Goal: Information Seeking & Learning: Learn about a topic

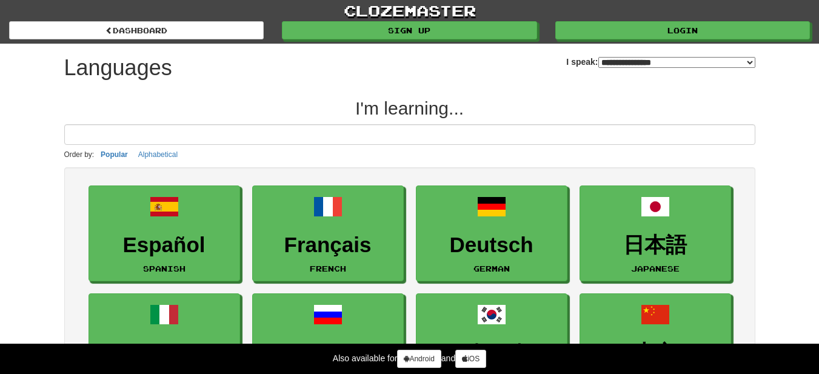
select select "*******"
type input "*"
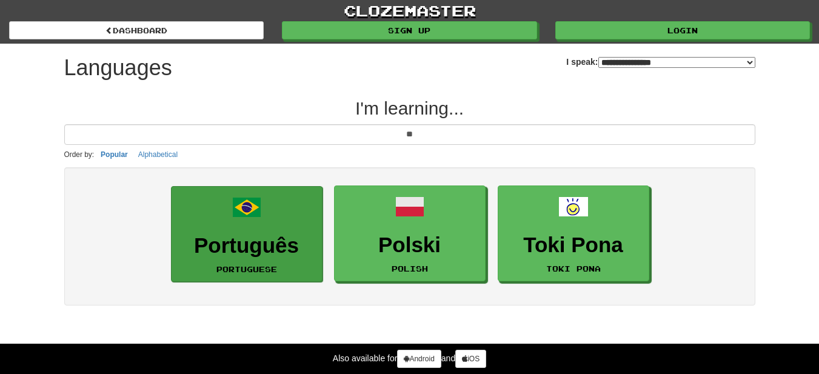
type input "**"
click at [295, 238] on h3 "Português" at bounding box center [247, 246] width 138 height 24
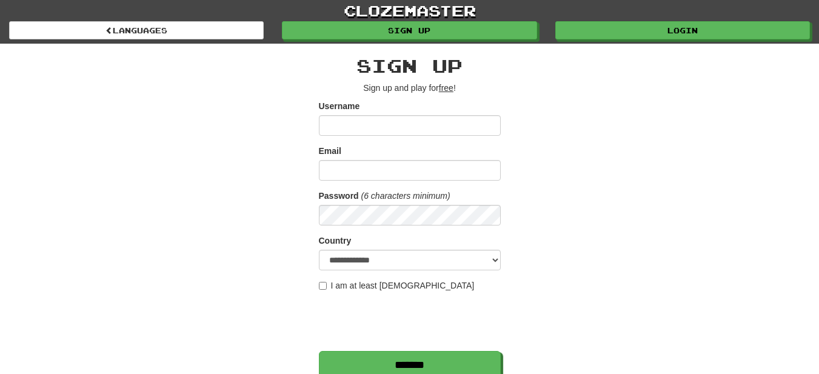
scroll to position [1, 0]
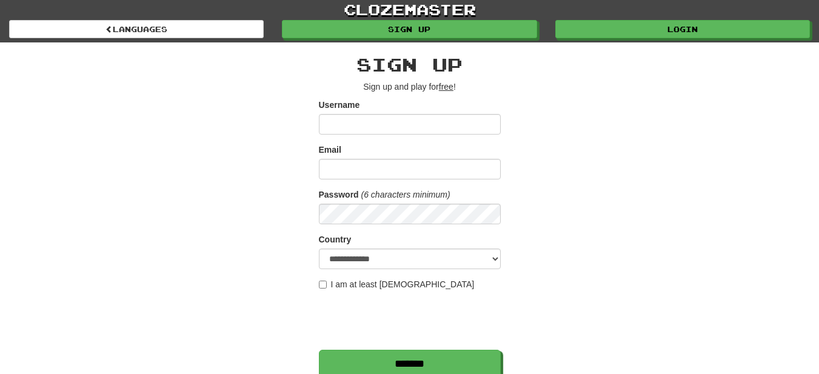
click at [383, 127] on input "Username" at bounding box center [410, 124] width 182 height 21
click at [321, 289] on label "I am at least 16 years old" at bounding box center [397, 284] width 156 height 12
click at [418, 126] on input "Username" at bounding box center [410, 124] width 182 height 21
type input "*******"
click at [412, 159] on input "Email" at bounding box center [410, 169] width 182 height 21
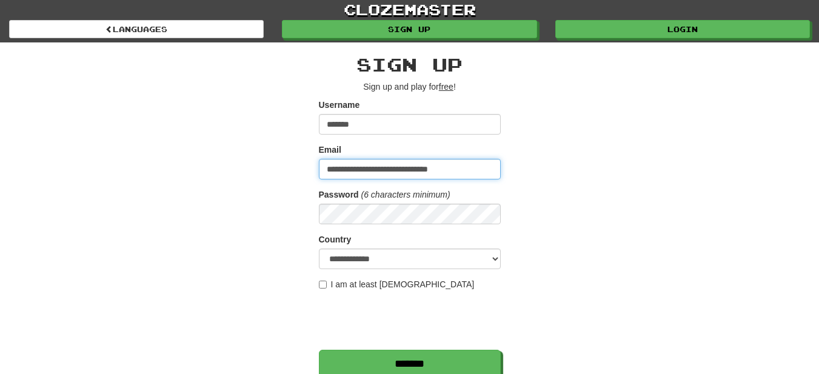
type input "**********"
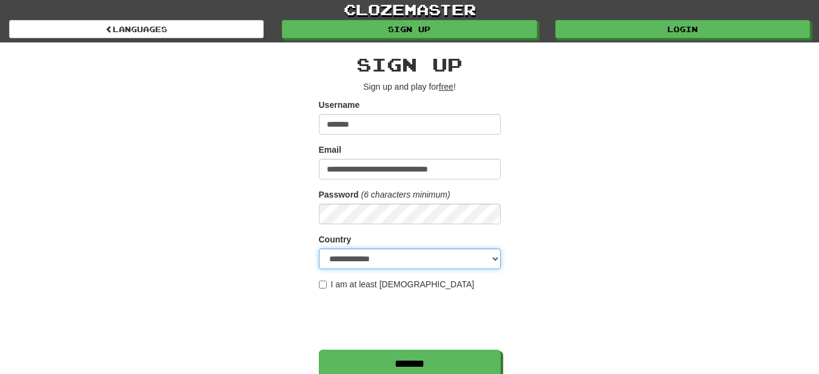
click at [407, 257] on select "**********" at bounding box center [410, 259] width 182 height 21
select select "**"
click at [319, 249] on select "**********" at bounding box center [410, 259] width 182 height 21
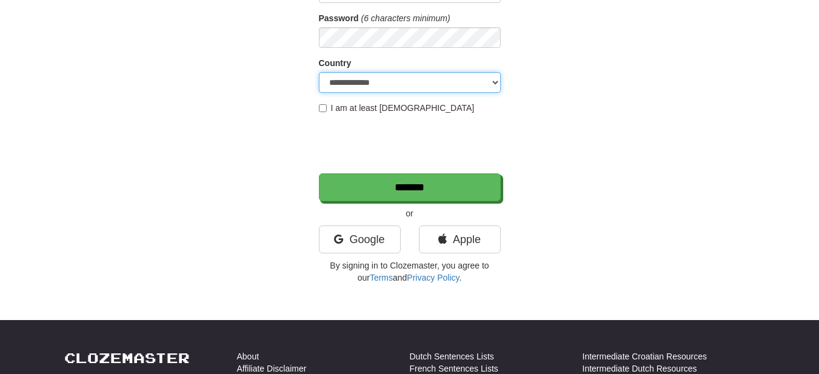
scroll to position [198, 0]
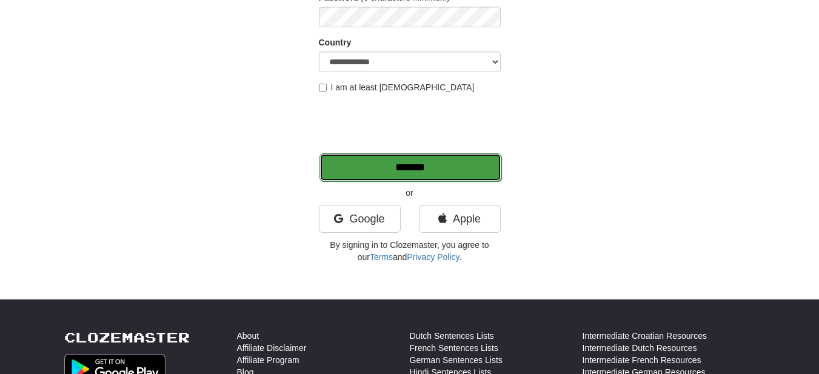
click at [378, 163] on input "*******" at bounding box center [411, 167] width 182 height 28
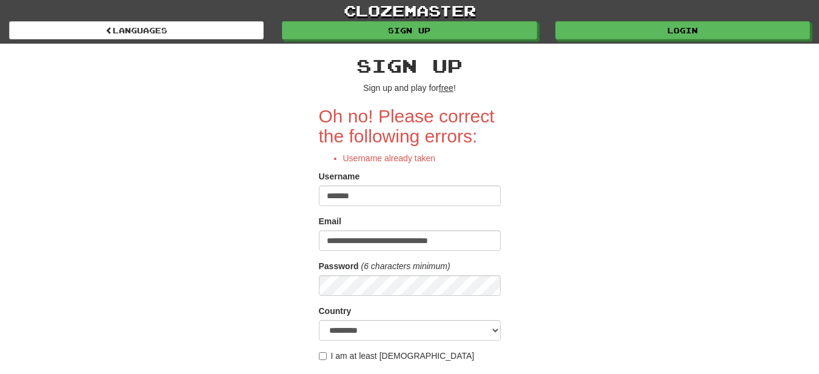
click at [383, 193] on input "*******" at bounding box center [410, 196] width 182 height 21
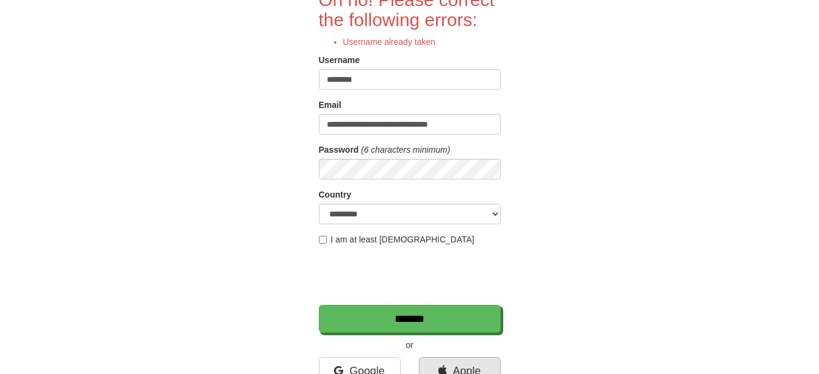
scroll to position [127, 0]
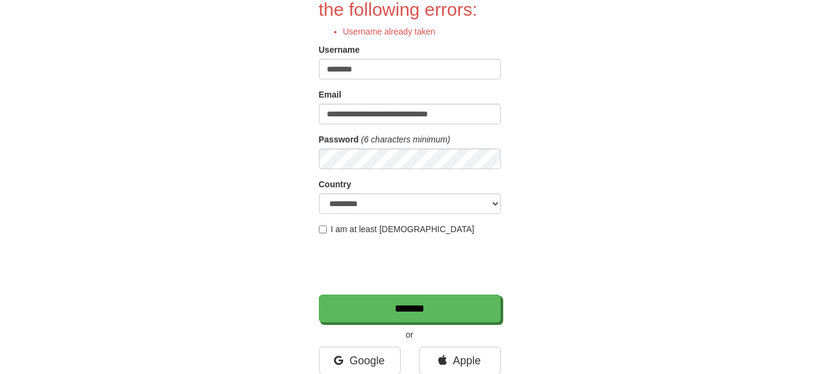
type input "********"
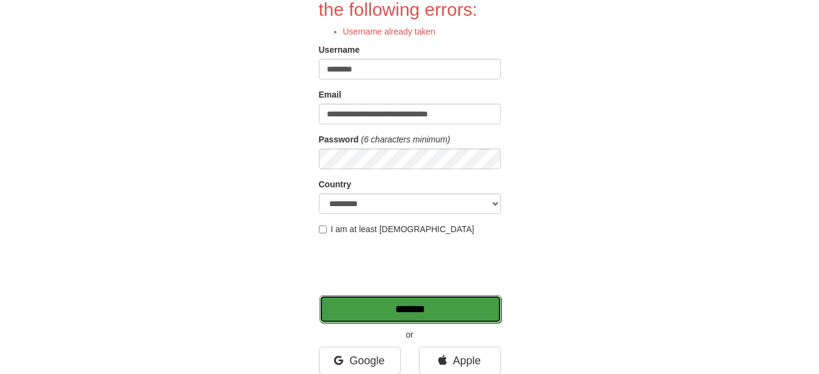
click at [440, 312] on input "*******" at bounding box center [411, 309] width 182 height 28
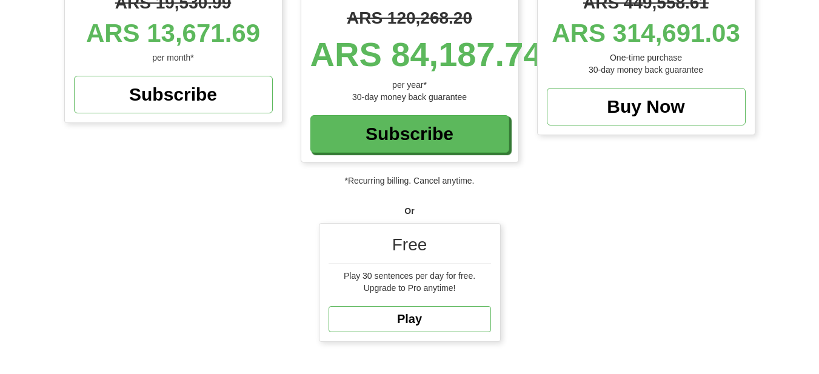
scroll to position [246, 0]
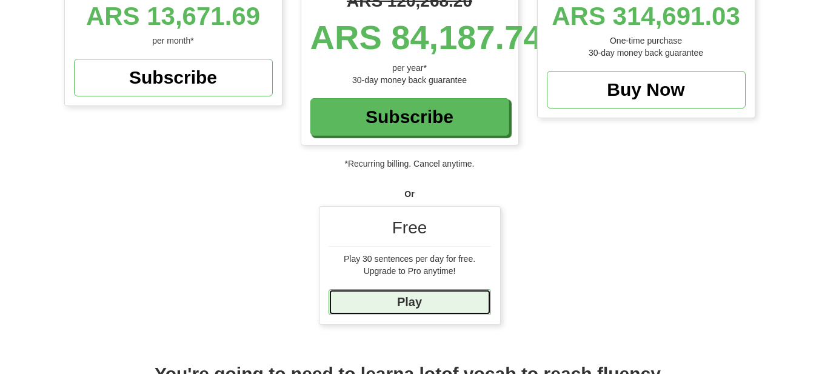
click at [465, 304] on link "Play" at bounding box center [410, 302] width 163 height 26
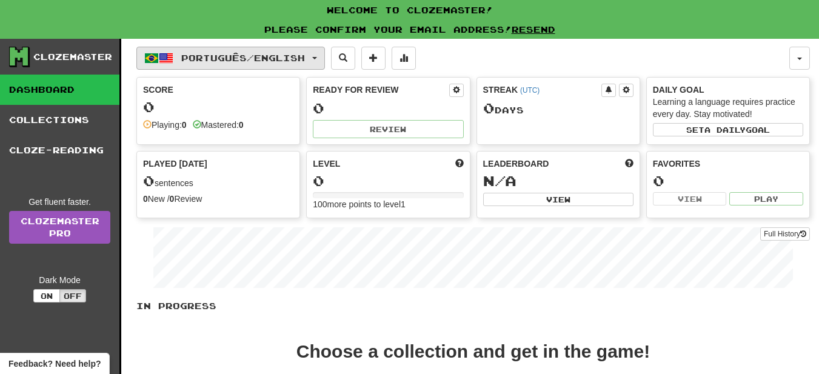
click at [303, 49] on button "Português / English" at bounding box center [230, 58] width 189 height 23
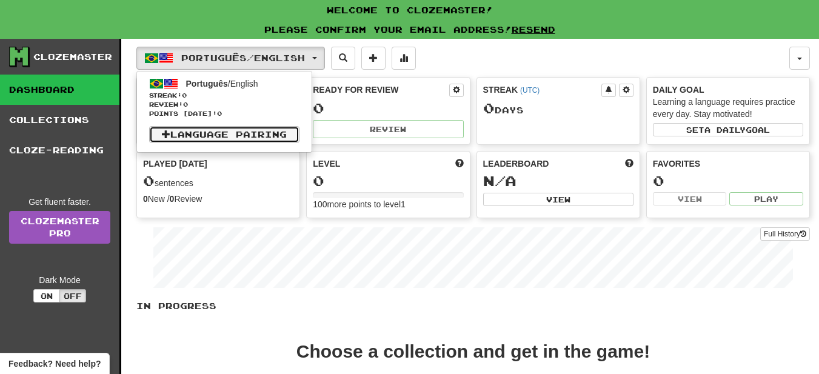
click at [273, 133] on link "Language Pairing" at bounding box center [224, 134] width 150 height 17
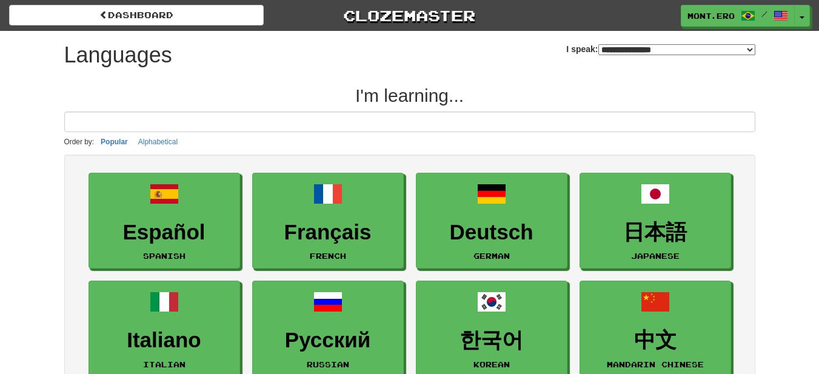
click at [610, 55] on select "**********" at bounding box center [676, 49] width 157 height 11
select select "*******"
click at [598, 44] on select "**********" at bounding box center [676, 49] width 157 height 11
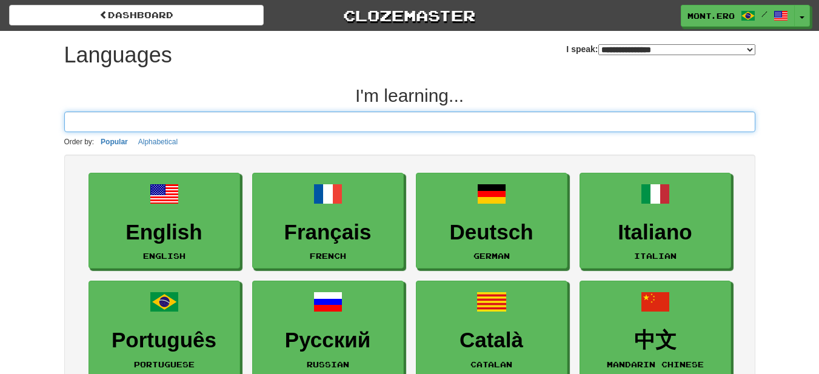
click at [547, 119] on input at bounding box center [409, 122] width 691 height 21
click at [541, 132] on input at bounding box center [409, 122] width 691 height 21
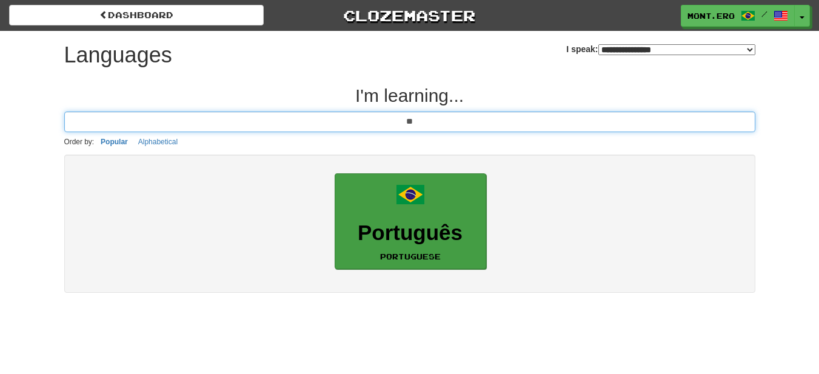
type input "**"
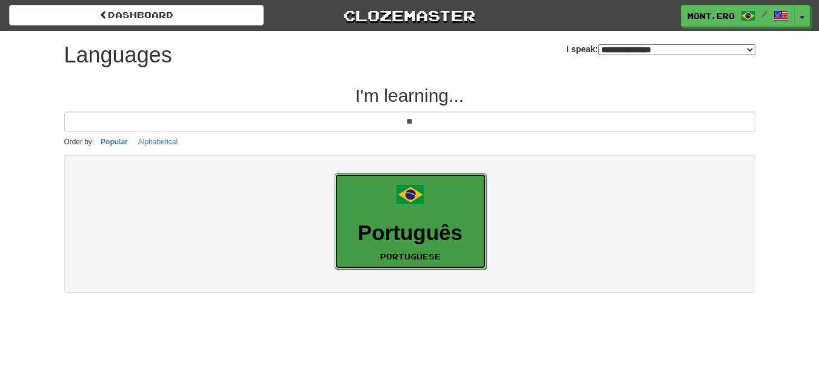
click at [436, 203] on link "Português Portuguese" at bounding box center [411, 221] width 152 height 96
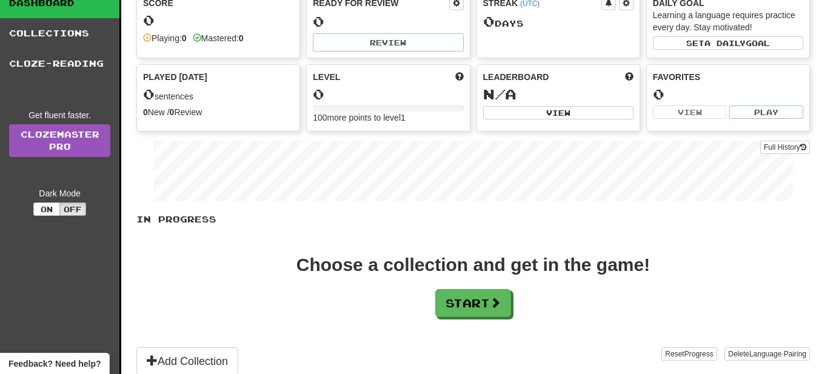
scroll to position [76, 0]
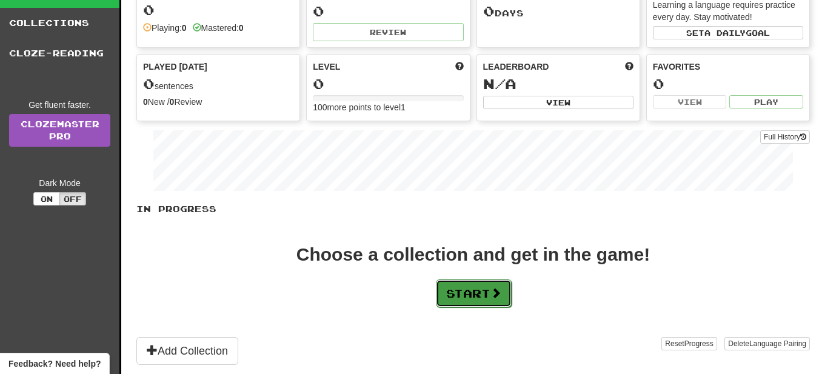
click at [463, 297] on button "Start" at bounding box center [474, 294] width 76 height 28
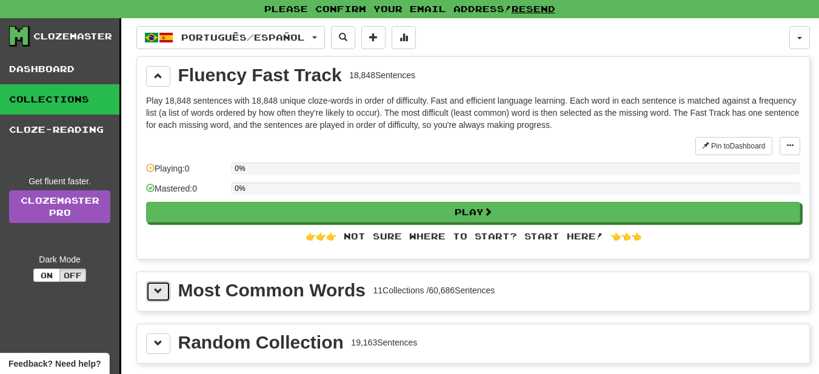
click at [153, 290] on button at bounding box center [158, 291] width 24 height 21
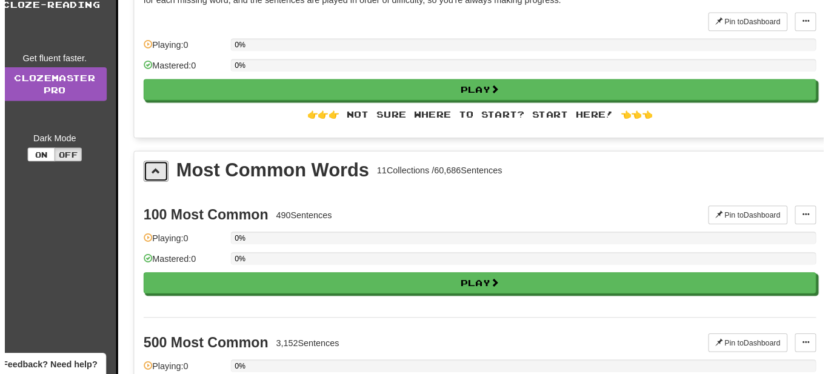
scroll to position [115, 0]
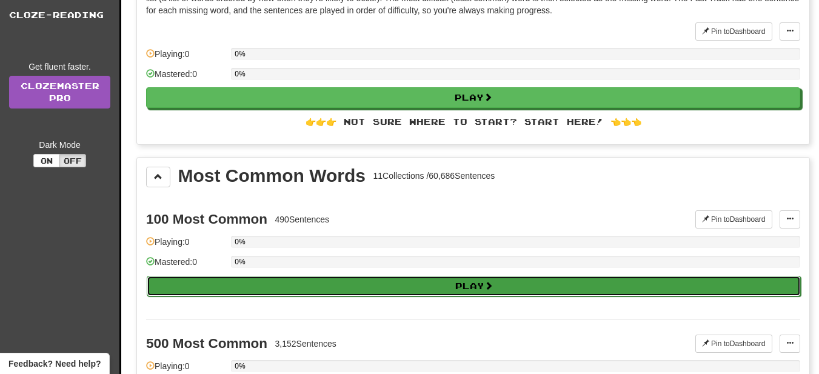
click at [446, 280] on button "Play" at bounding box center [474, 286] width 654 height 21
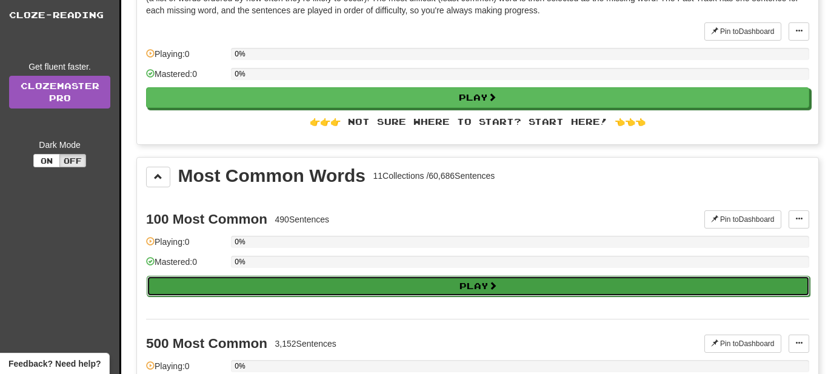
select select "**"
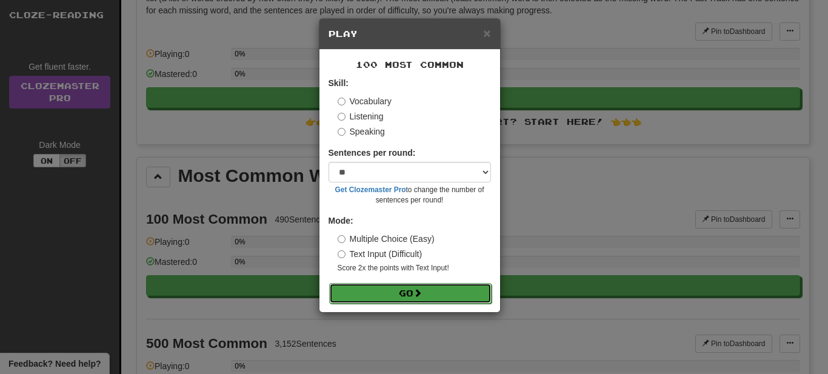
click at [449, 283] on button "Go" at bounding box center [410, 293] width 163 height 21
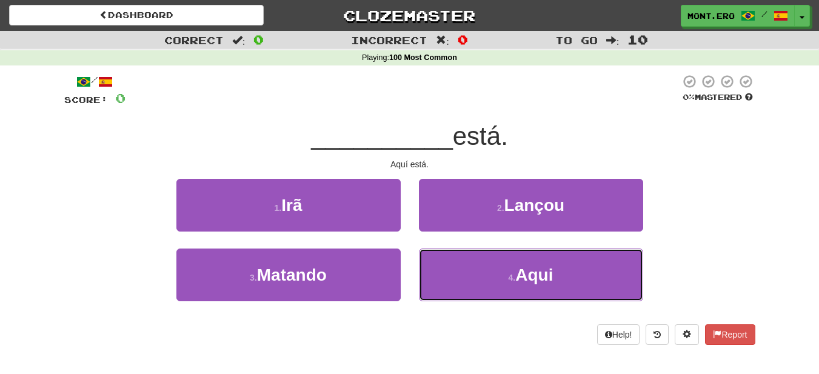
click at [449, 283] on button "4 . Aqui" at bounding box center [531, 275] width 224 height 53
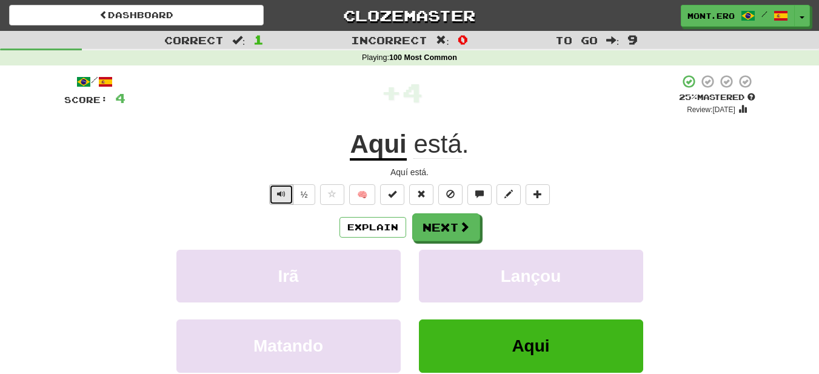
click at [271, 195] on button "Text-to-speech controls" at bounding box center [281, 194] width 24 height 21
click at [303, 198] on button "½" at bounding box center [304, 194] width 23 height 21
click at [463, 232] on span at bounding box center [465, 227] width 11 height 11
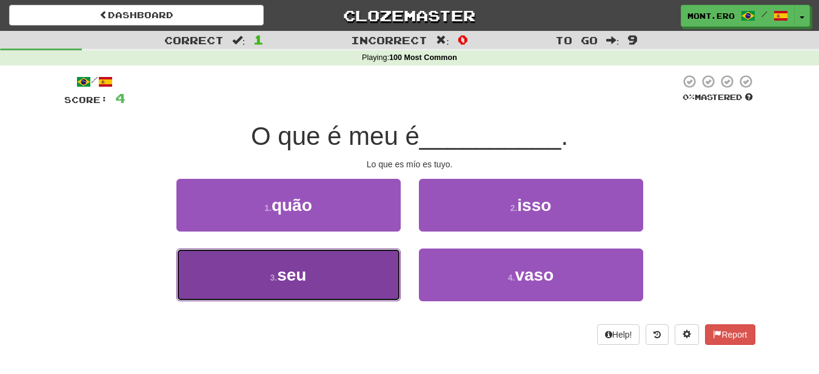
click at [367, 266] on button "3 . seu" at bounding box center [288, 275] width 224 height 53
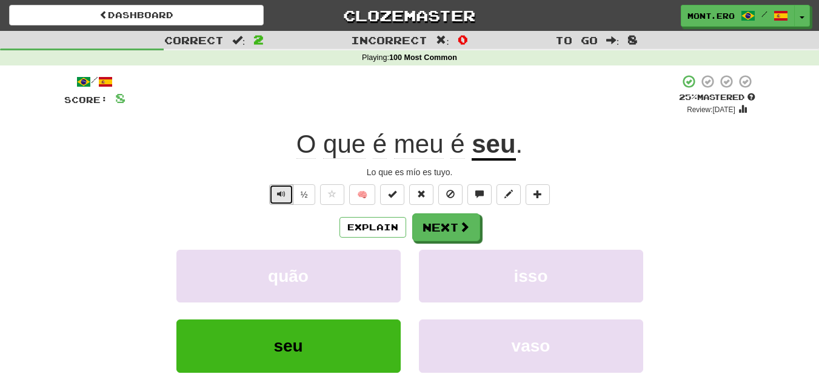
click at [288, 198] on button "Text-to-speech controls" at bounding box center [281, 194] width 24 height 21
click at [306, 194] on button "½" at bounding box center [304, 194] width 23 height 21
click at [309, 144] on span "O" at bounding box center [307, 144] width 20 height 29
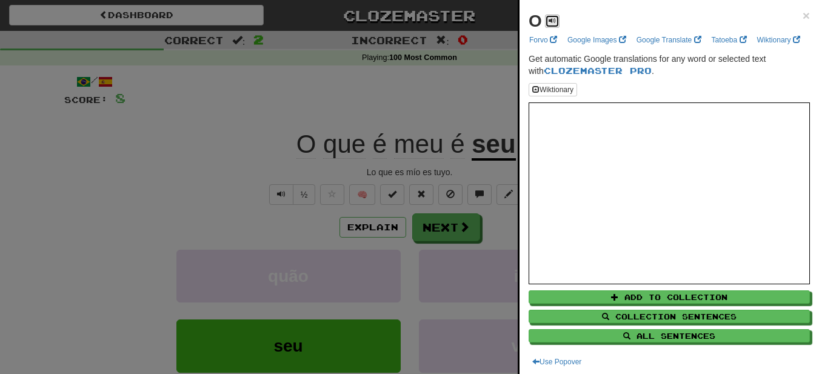
click at [551, 25] on button at bounding box center [552, 21] width 15 height 13
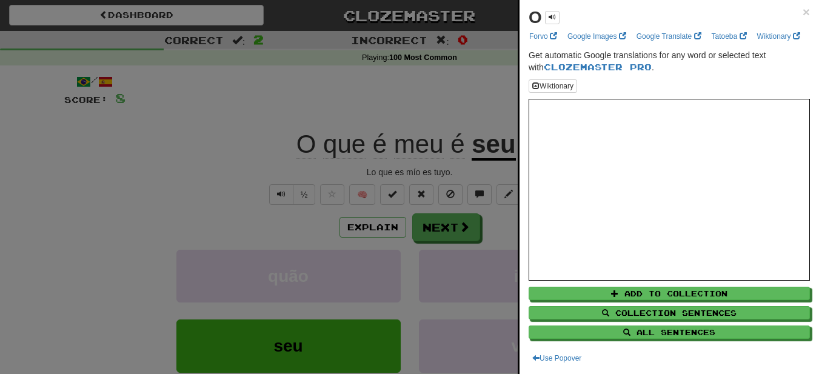
click at [466, 192] on div at bounding box center [409, 187] width 819 height 374
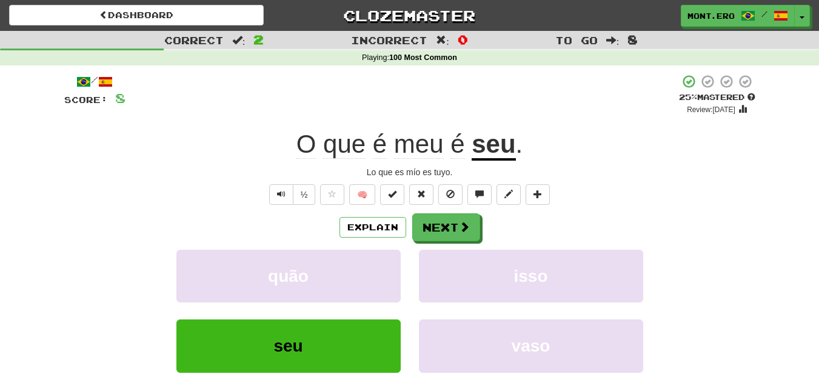
click at [338, 153] on span "que" at bounding box center [344, 144] width 42 height 29
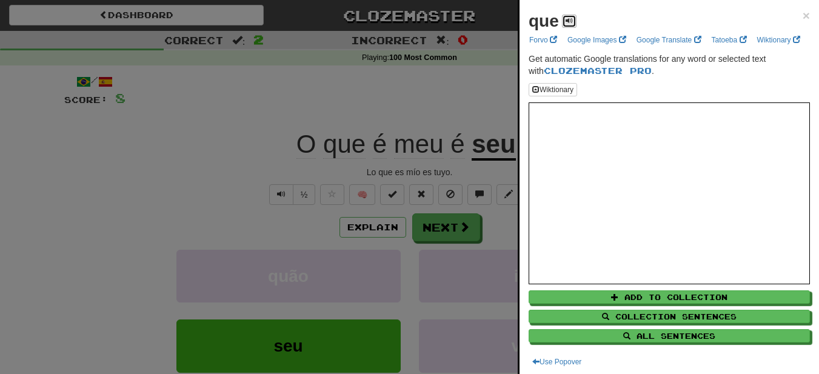
click at [569, 19] on span at bounding box center [569, 20] width 7 height 7
click at [463, 92] on div at bounding box center [409, 187] width 819 height 374
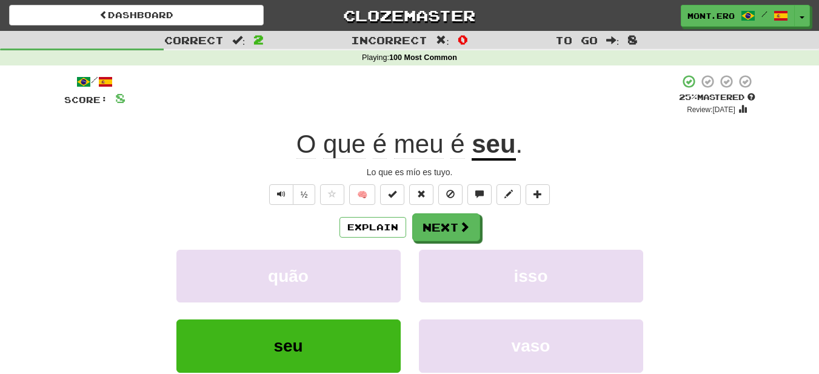
click at [381, 147] on span "é" at bounding box center [380, 144] width 14 height 29
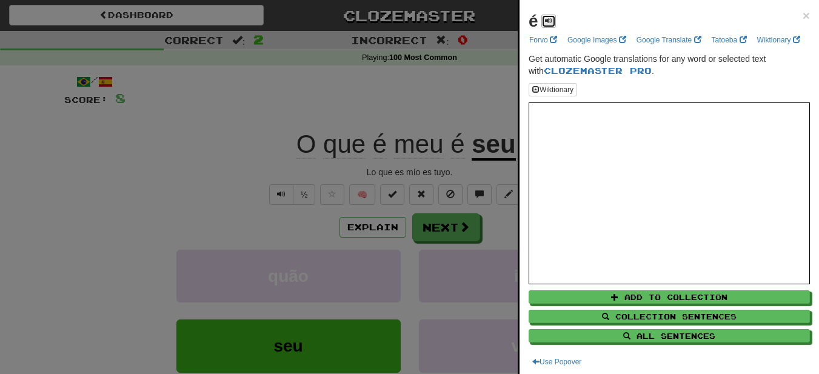
click at [550, 24] on span at bounding box center [548, 20] width 7 height 7
click at [498, 66] on div at bounding box center [409, 187] width 819 height 374
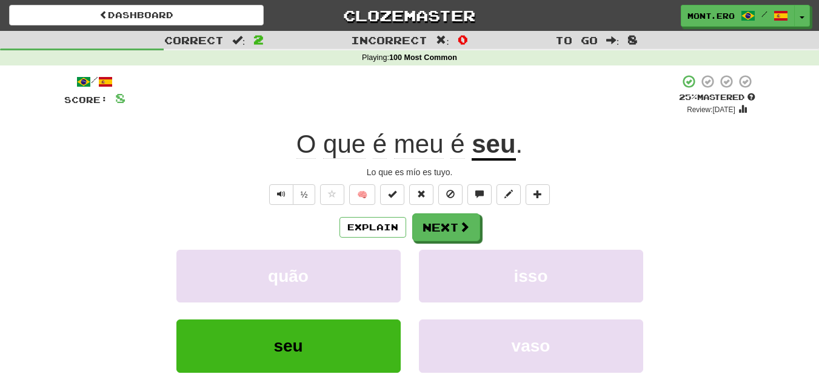
click at [402, 156] on span "meu" at bounding box center [419, 144] width 50 height 29
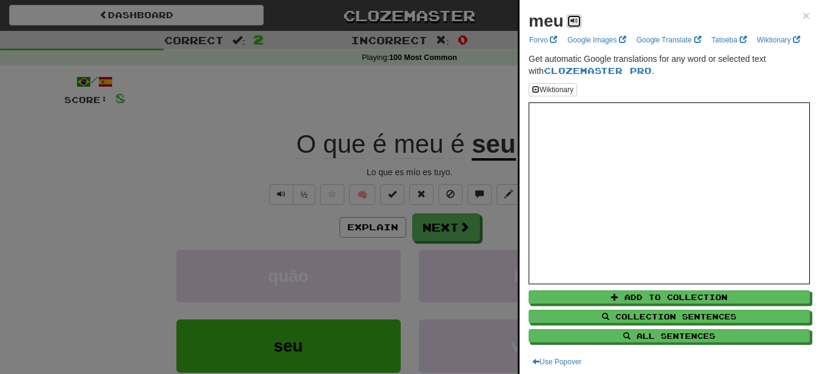
click at [574, 17] on span at bounding box center [574, 20] width 7 height 7
click at [474, 128] on div at bounding box center [409, 187] width 819 height 374
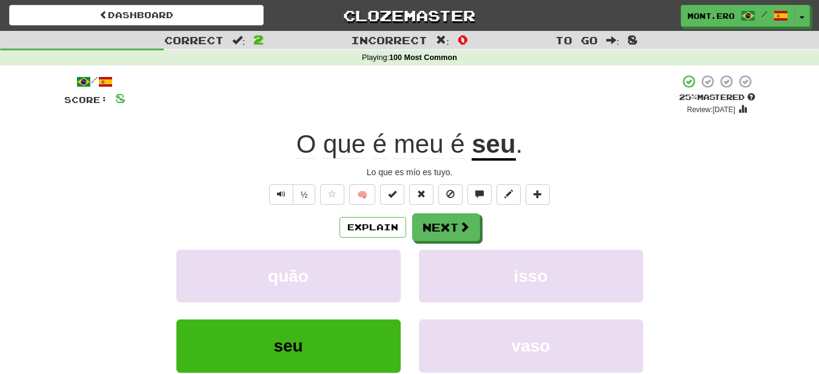
click at [451, 143] on span "é" at bounding box center [458, 144] width 14 height 29
click at [451, 143] on div at bounding box center [409, 187] width 819 height 374
click at [489, 151] on u "seu" at bounding box center [494, 145] width 44 height 31
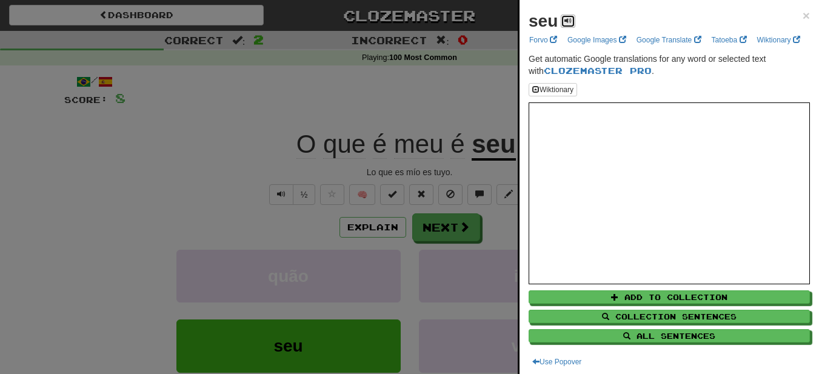
click at [569, 22] on span at bounding box center [568, 20] width 7 height 7
click at [492, 70] on div at bounding box center [409, 187] width 819 height 374
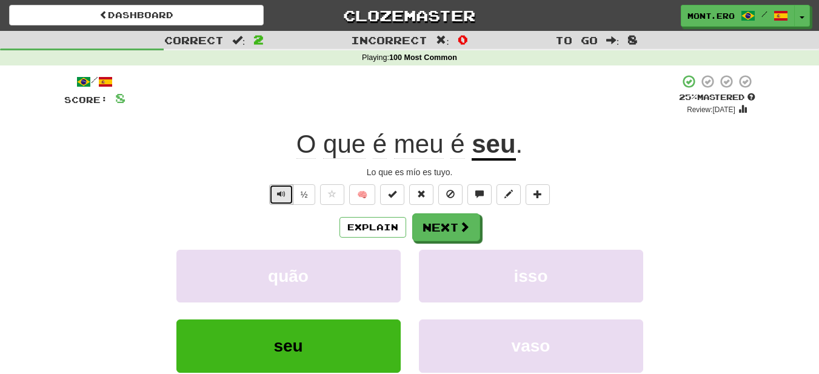
click at [274, 195] on button "Text-to-speech controls" at bounding box center [281, 194] width 24 height 21
click at [403, 230] on button "Explain" at bounding box center [373, 227] width 67 height 21
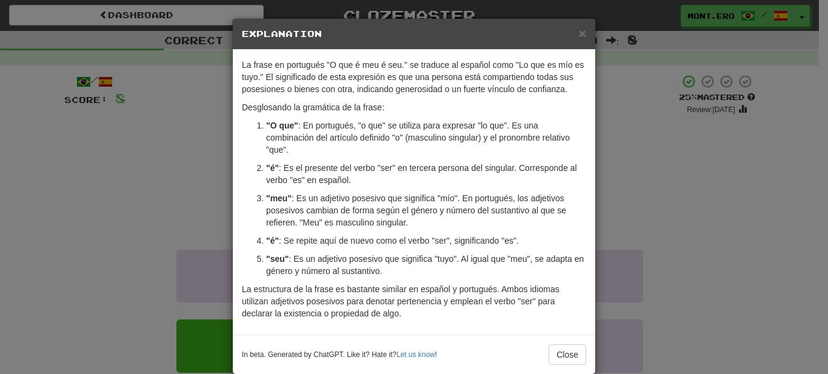
click at [639, 153] on div "× Explanation La frase en portugués "O que é meu é seu." se traduce al español …" at bounding box center [414, 187] width 828 height 374
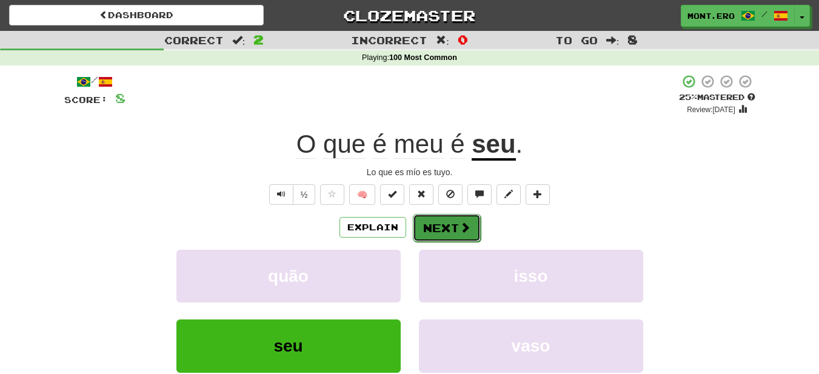
click at [442, 226] on button "Next" at bounding box center [447, 228] width 68 height 28
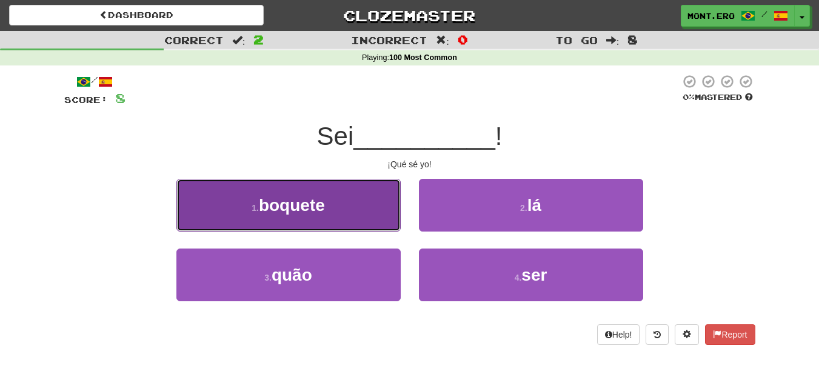
click at [384, 195] on button "1 . boquete" at bounding box center [288, 205] width 224 height 53
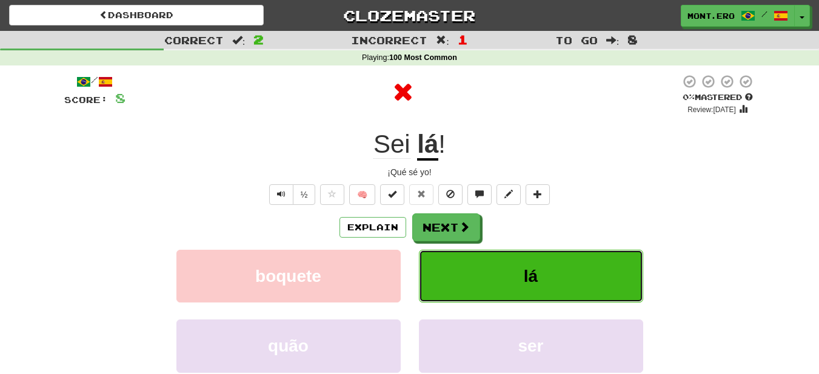
click at [480, 263] on button "lá" at bounding box center [531, 276] width 224 height 53
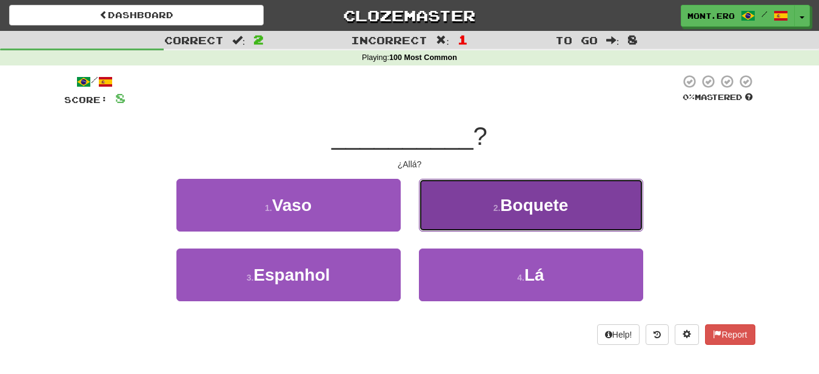
click at [485, 210] on button "2 . Boquete" at bounding box center [531, 205] width 224 height 53
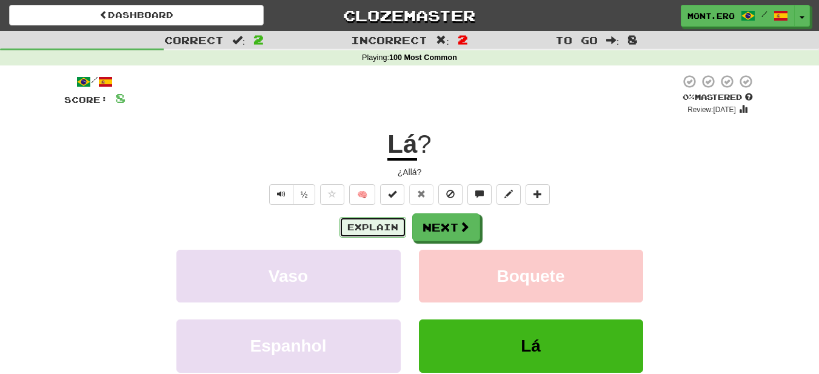
click at [373, 233] on button "Explain" at bounding box center [373, 227] width 67 height 21
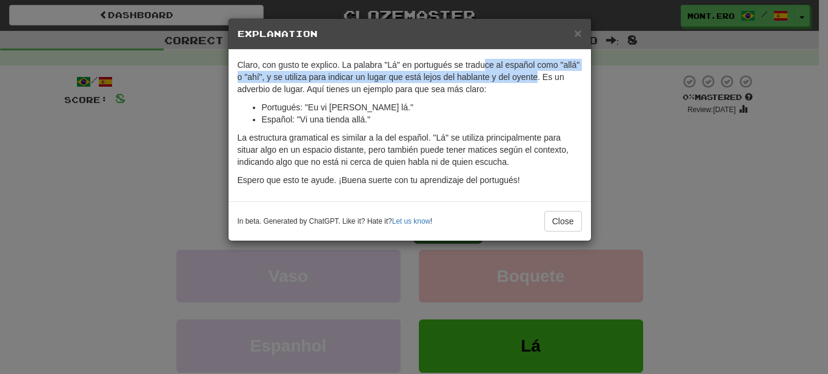
drag, startPoint x: 537, startPoint y: 78, endPoint x: 480, endPoint y: 50, distance: 64.0
click at [480, 50] on div "Claro, con gusto te explico. La palabra "Lá" en portugués se traduce al español…" at bounding box center [410, 126] width 363 height 152
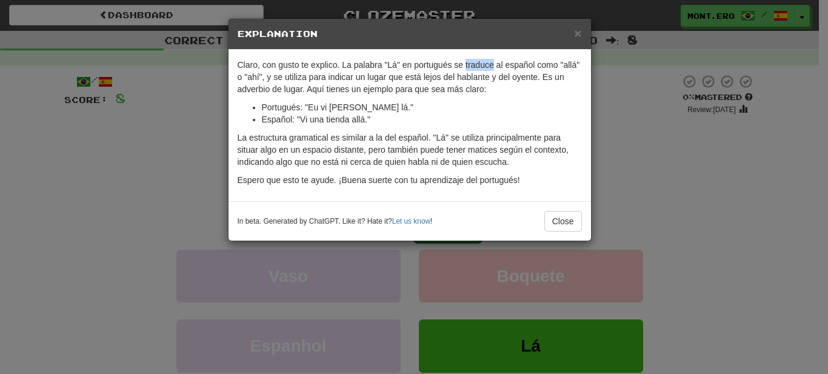
click at [480, 50] on div "Claro, con gusto te explico. La palabra "Lá" en portugués se traduce al español…" at bounding box center [410, 126] width 363 height 152
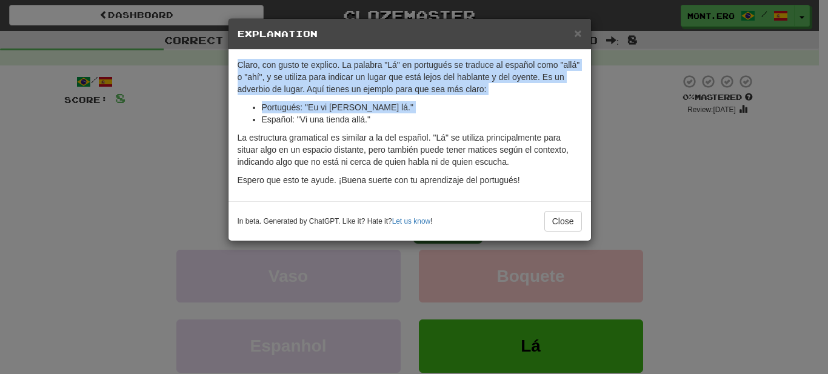
drag, startPoint x: 480, startPoint y: 50, endPoint x: 492, endPoint y: 118, distance: 69.6
click at [492, 118] on div "Claro, con gusto te explico. La palabra "Lá" en portugués se traduce al español…" at bounding box center [410, 126] width 363 height 152
click at [500, 72] on p "Claro, con gusto te explico. La palabra "Lá" en portugués se traduce al español…" at bounding box center [410, 77] width 344 height 36
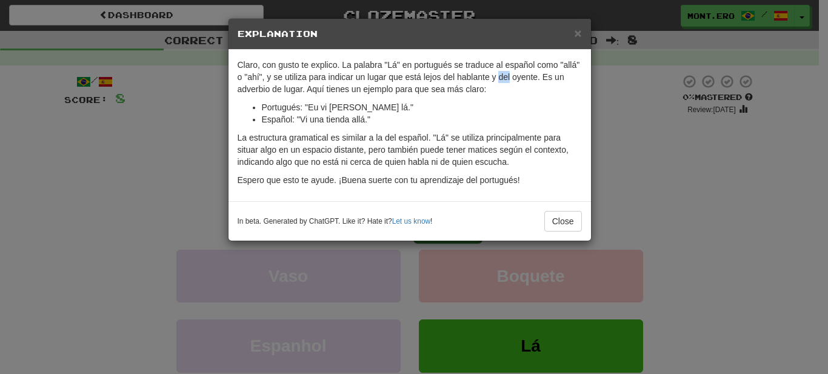
click at [500, 72] on p "Claro, con gusto te explico. La palabra "Lá" en portugués se traduce al español…" at bounding box center [410, 77] width 344 height 36
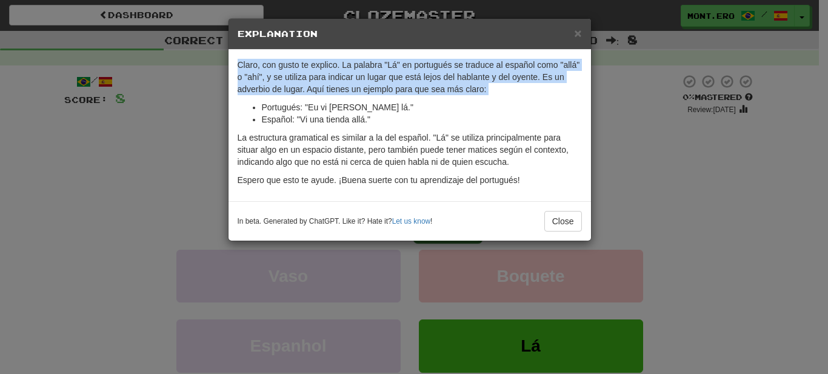
click at [500, 72] on p "Claro, con gusto te explico. La palabra "Lá" en portugués se traduce al español…" at bounding box center [410, 77] width 344 height 36
click at [483, 83] on p "Claro, con gusto te explico. La palabra "Lá" en portugués se traduce al español…" at bounding box center [410, 77] width 344 height 36
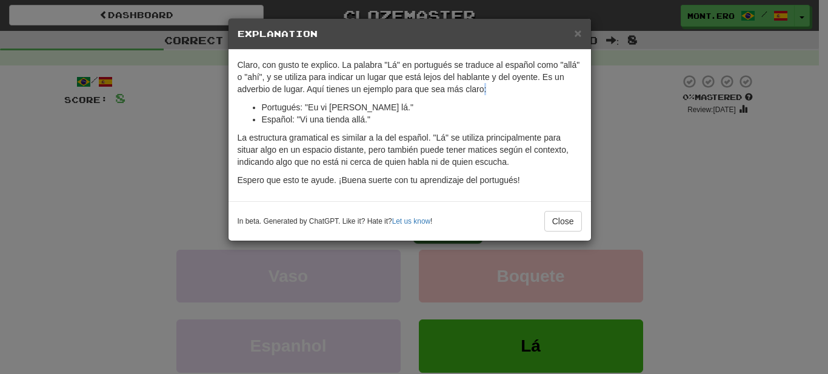
click at [483, 83] on p "Claro, con gusto te explico. La palabra "Lá" en portugués se traduce al español…" at bounding box center [410, 77] width 344 height 36
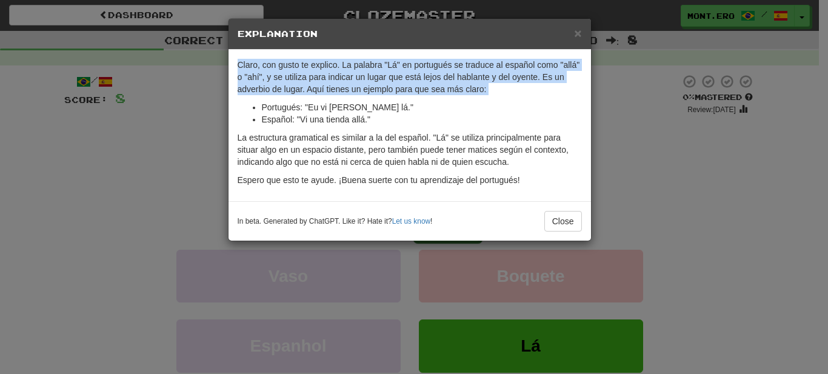
click at [483, 83] on p "Claro, con gusto te explico. La palabra "Lá" en portugués se traduce al español…" at bounding box center [410, 77] width 344 height 36
click at [519, 89] on p "Claro, con gusto te explico. La palabra "Lá" en portugués se traduce al español…" at bounding box center [410, 77] width 344 height 36
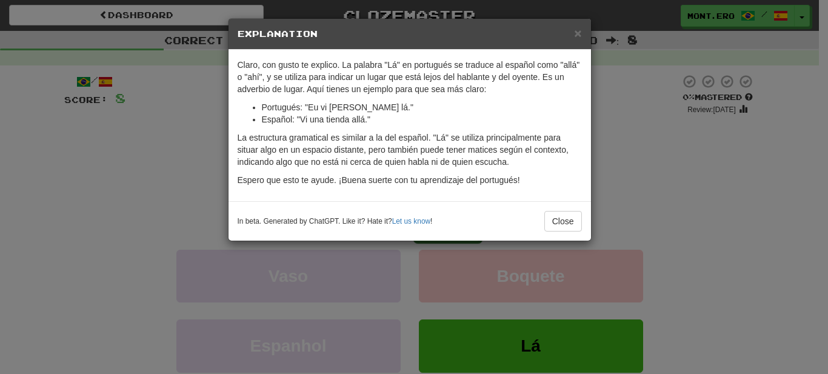
click at [519, 89] on p "Claro, con gusto te explico. La palabra "Lá" en portugués se traduce al español…" at bounding box center [410, 77] width 344 height 36
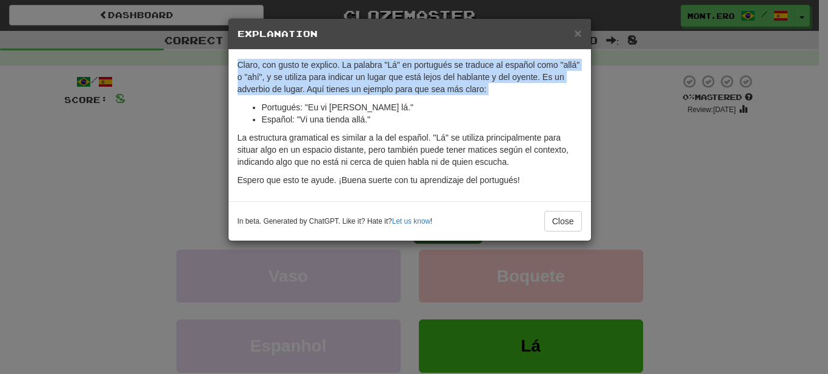
click at [519, 89] on p "Claro, con gusto te explico. La palabra "Lá" en portugués se traduce al español…" at bounding box center [410, 77] width 344 height 36
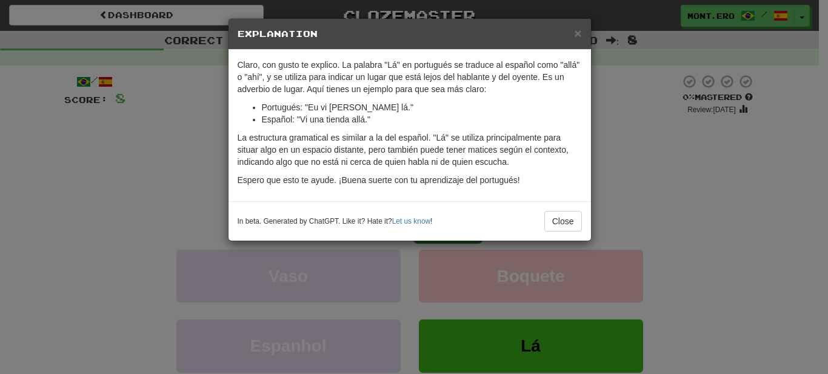
click at [665, 187] on div "× Explanation Claro, con gusto te explico. La palabra "Lá" en portugués se trad…" at bounding box center [414, 187] width 828 height 374
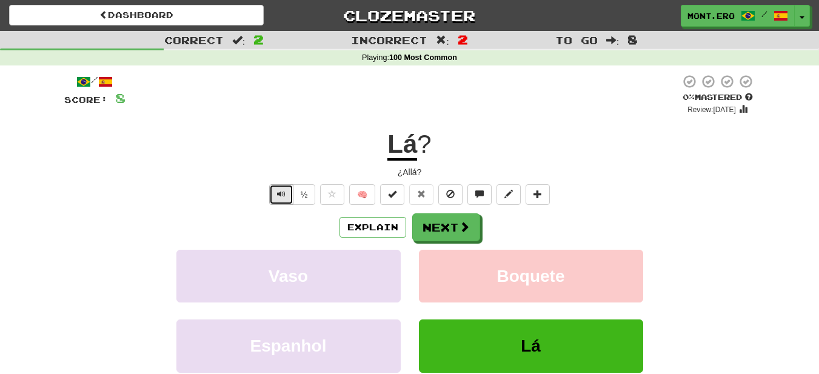
click at [286, 193] on button "Text-to-speech controls" at bounding box center [281, 194] width 24 height 21
click at [444, 226] on button "Next" at bounding box center [447, 228] width 68 height 28
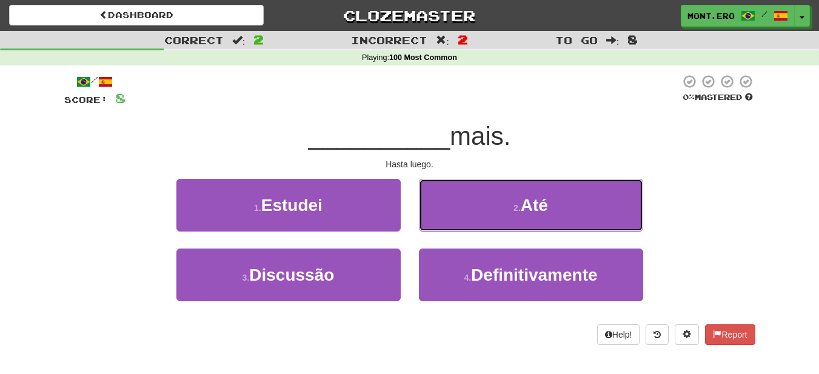
click at [444, 226] on button "2 . Até" at bounding box center [531, 205] width 224 height 53
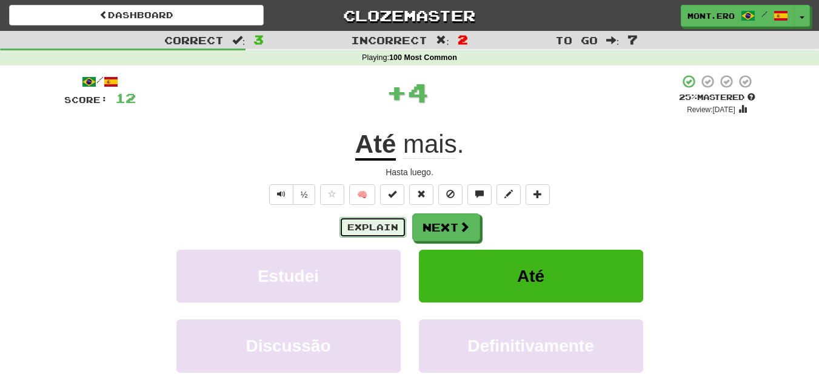
click at [372, 237] on button "Explain" at bounding box center [373, 227] width 67 height 21
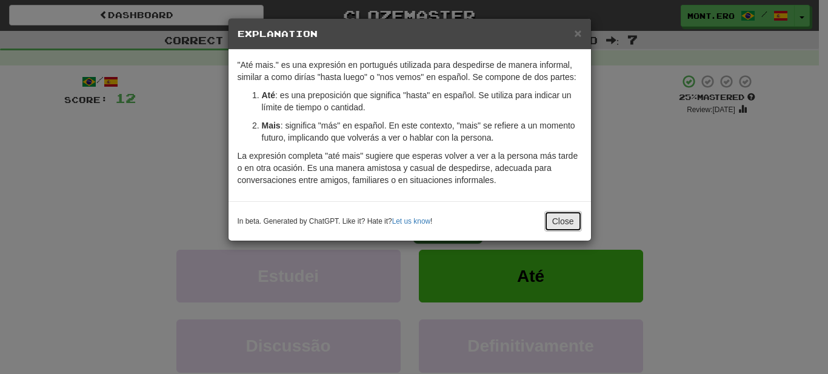
click at [560, 231] on button "Close" at bounding box center [563, 221] width 38 height 21
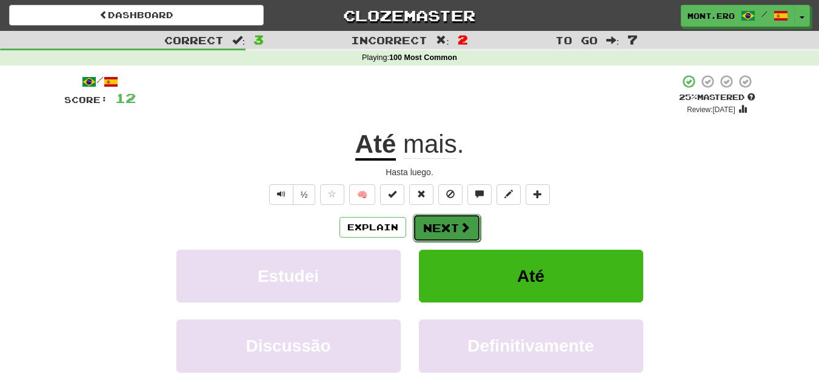
click at [470, 240] on button "Next" at bounding box center [447, 228] width 68 height 28
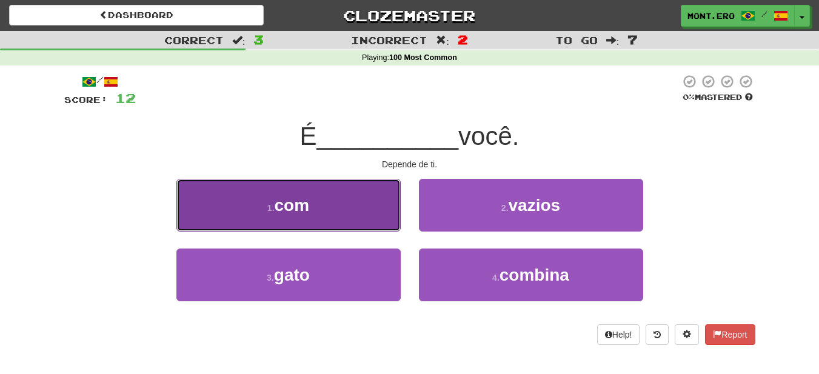
click at [382, 214] on button "1 . com" at bounding box center [288, 205] width 224 height 53
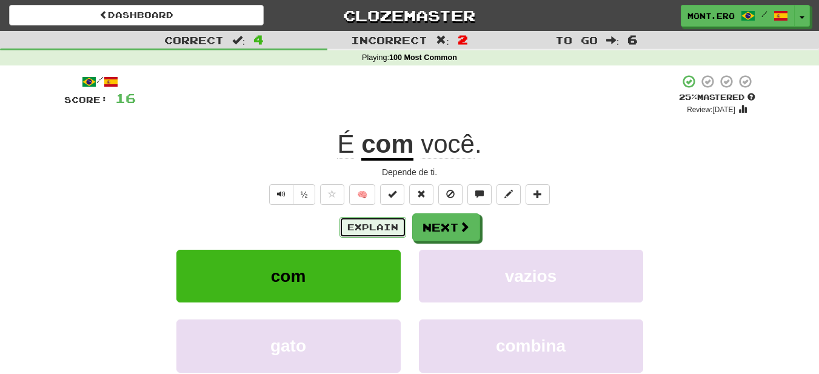
click at [352, 218] on button "Explain" at bounding box center [373, 227] width 67 height 21
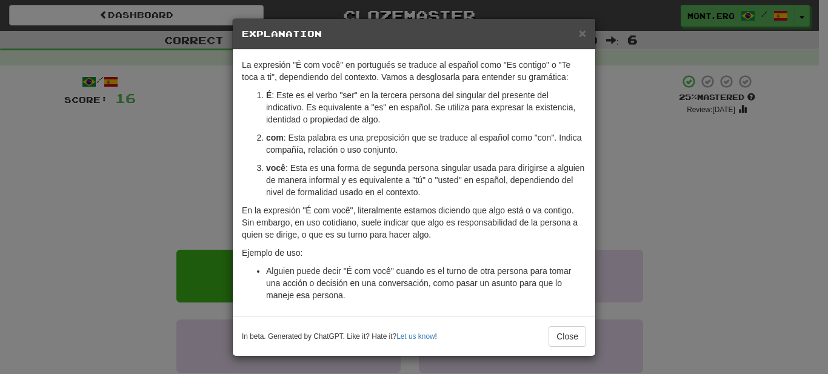
click at [672, 200] on div "× Explanation La expresión "É com você" en portugués se traduce al español como…" at bounding box center [414, 187] width 828 height 374
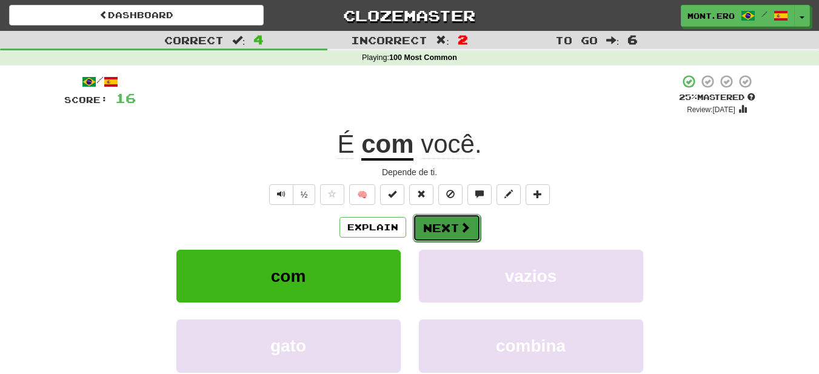
click at [447, 224] on button "Next" at bounding box center [447, 228] width 68 height 28
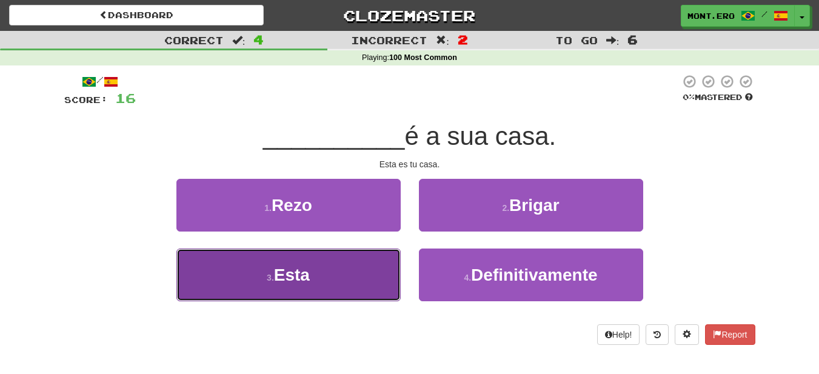
click at [376, 269] on button "3 . Esta" at bounding box center [288, 275] width 224 height 53
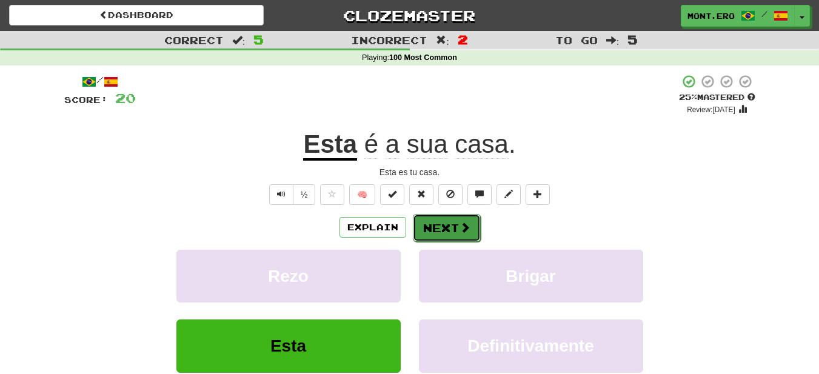
click at [444, 224] on button "Next" at bounding box center [447, 228] width 68 height 28
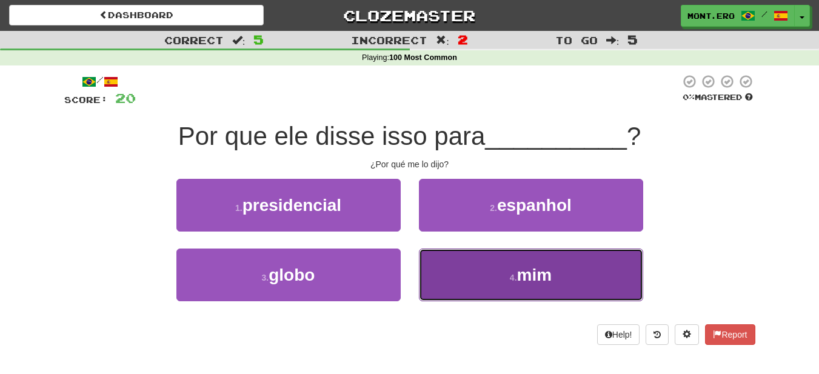
click at [495, 264] on button "4 . mim" at bounding box center [531, 275] width 224 height 53
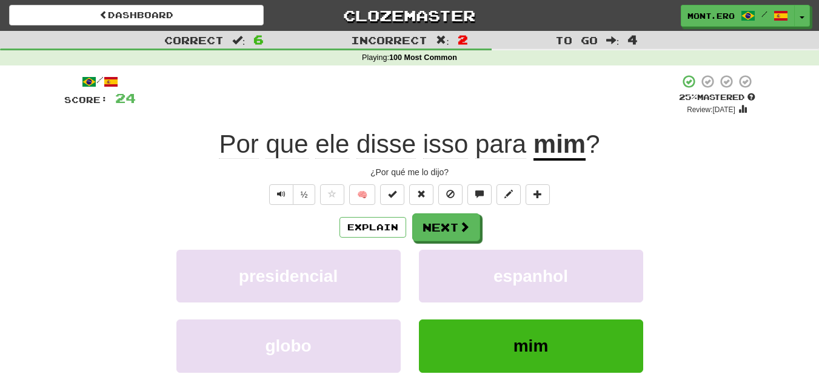
click at [333, 145] on span "ele" at bounding box center [332, 144] width 34 height 29
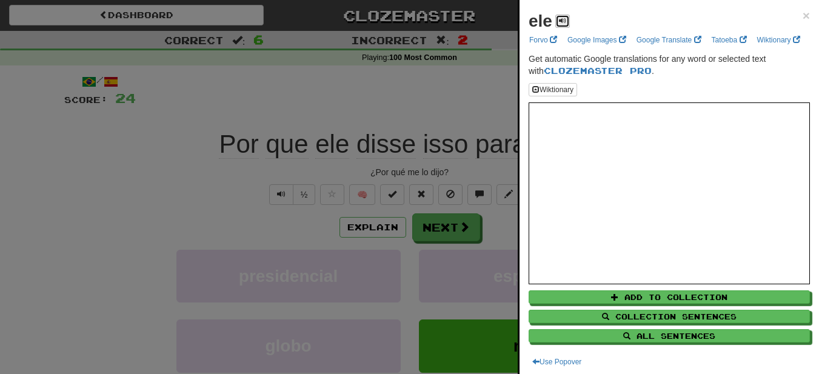
click at [558, 25] on button at bounding box center [562, 21] width 15 height 13
click at [497, 58] on div at bounding box center [409, 187] width 819 height 374
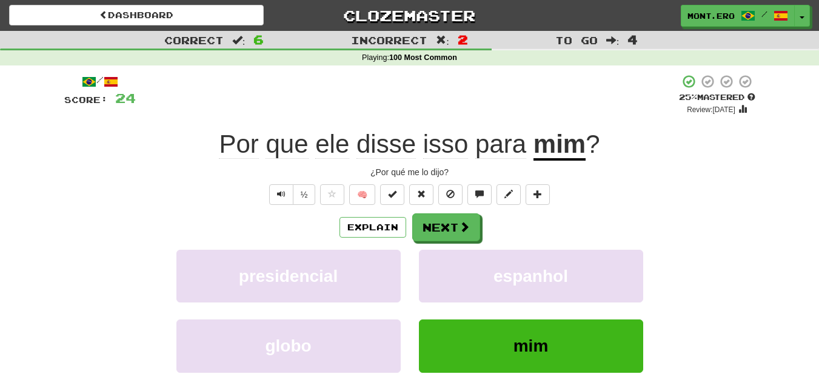
click at [391, 154] on span "disse" at bounding box center [386, 144] width 59 height 29
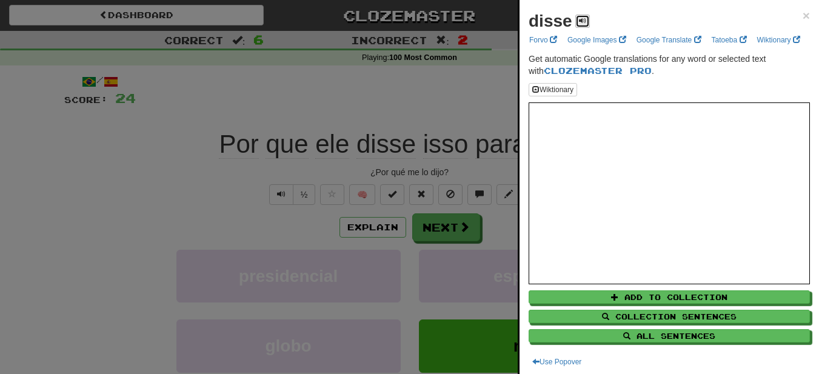
click at [577, 18] on button at bounding box center [582, 21] width 15 height 13
click at [459, 166] on div at bounding box center [409, 187] width 819 height 374
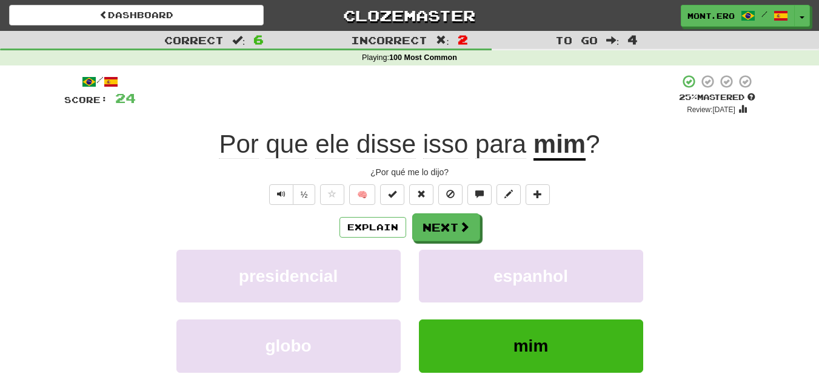
click at [452, 149] on span "isso" at bounding box center [445, 144] width 45 height 29
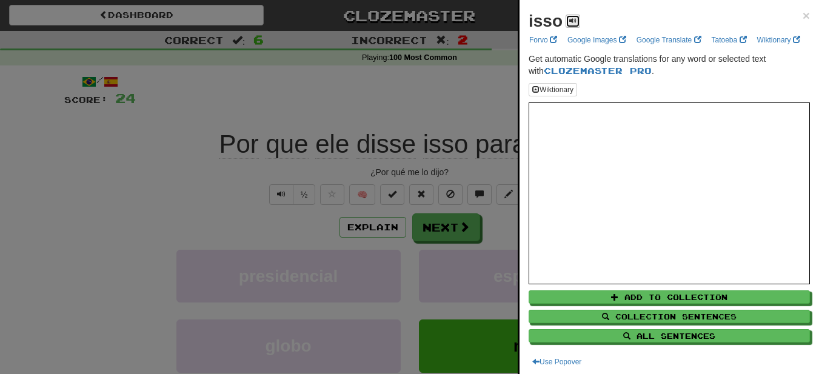
click at [567, 21] on button at bounding box center [573, 21] width 15 height 13
click at [482, 64] on div at bounding box center [409, 187] width 819 height 374
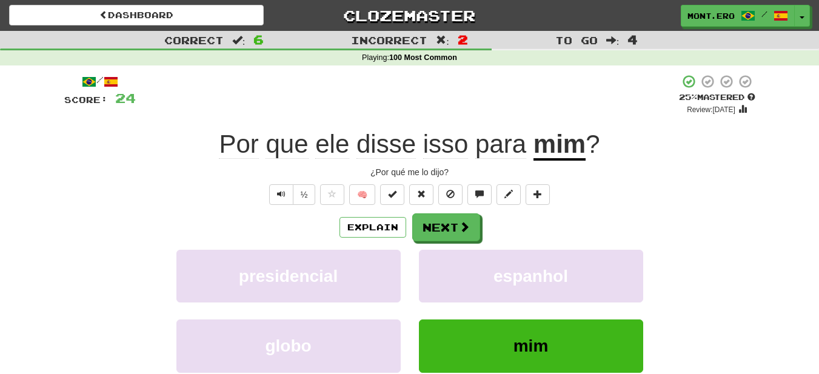
click at [504, 155] on span "para" at bounding box center [500, 144] width 51 height 29
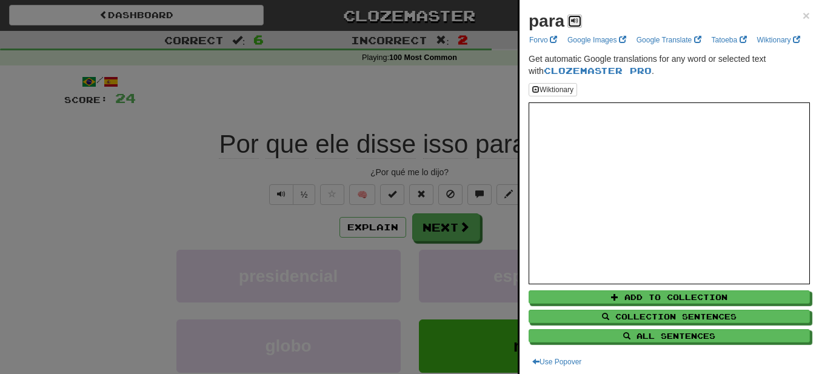
click at [571, 22] on span at bounding box center [574, 20] width 7 height 7
click at [481, 88] on div at bounding box center [409, 187] width 819 height 374
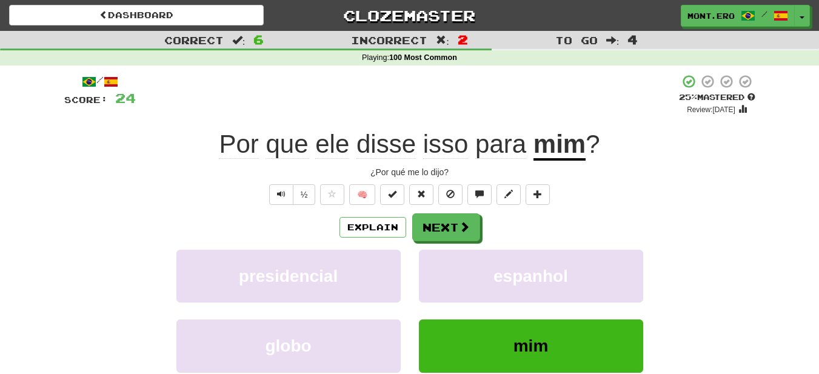
click at [572, 150] on u "mim" at bounding box center [560, 145] width 52 height 31
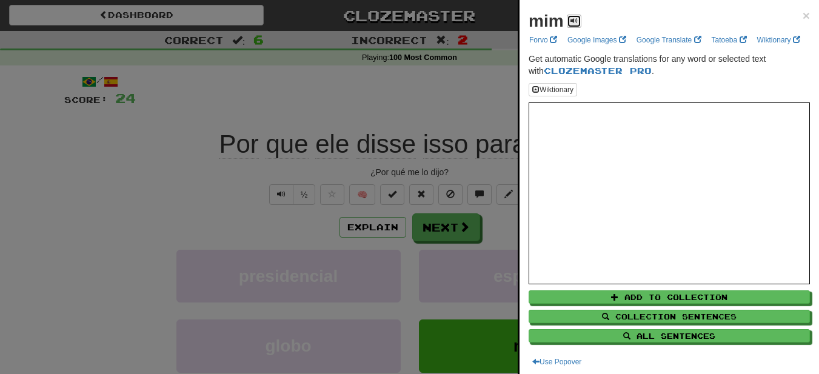
click at [574, 23] on span at bounding box center [574, 20] width 7 height 7
click at [475, 95] on div at bounding box center [409, 187] width 819 height 374
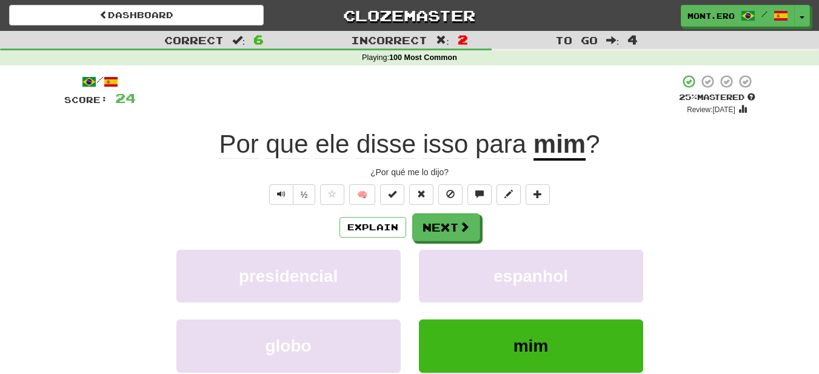
click at [317, 155] on span "ele" at bounding box center [332, 144] width 34 height 29
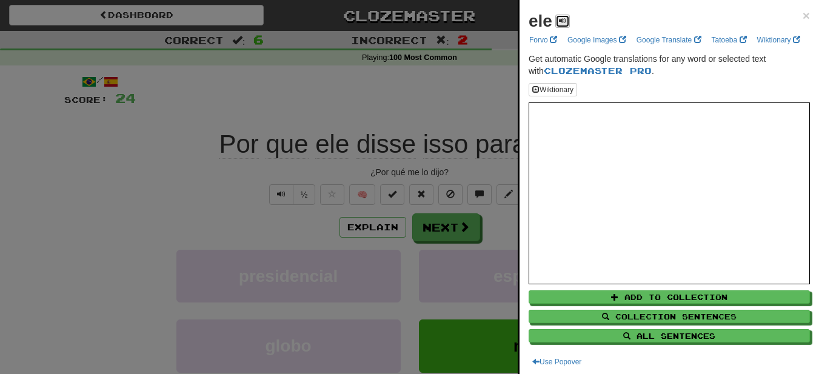
click at [559, 19] on span at bounding box center [562, 20] width 7 height 7
click at [484, 116] on div at bounding box center [409, 187] width 819 height 374
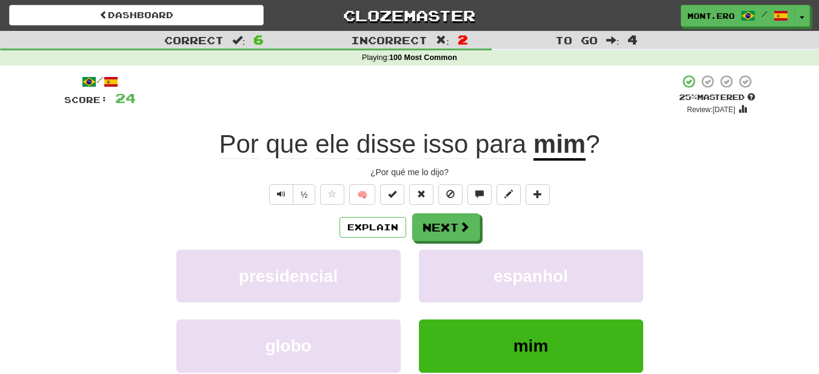
click at [460, 136] on span "isso" at bounding box center [445, 144] width 45 height 29
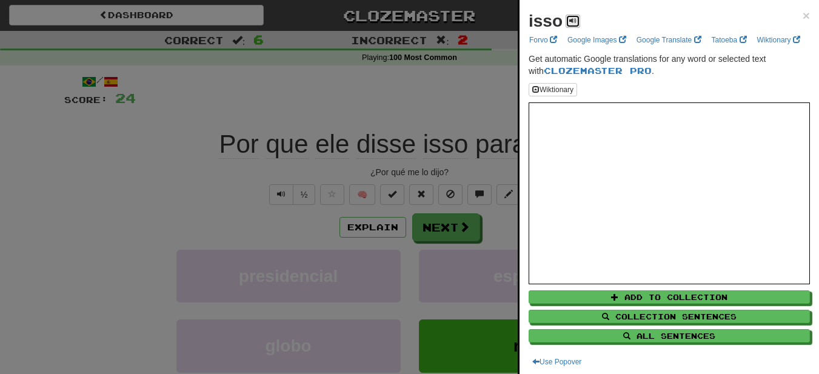
click at [575, 21] on span at bounding box center [572, 20] width 7 height 7
click at [456, 107] on div at bounding box center [409, 187] width 819 height 374
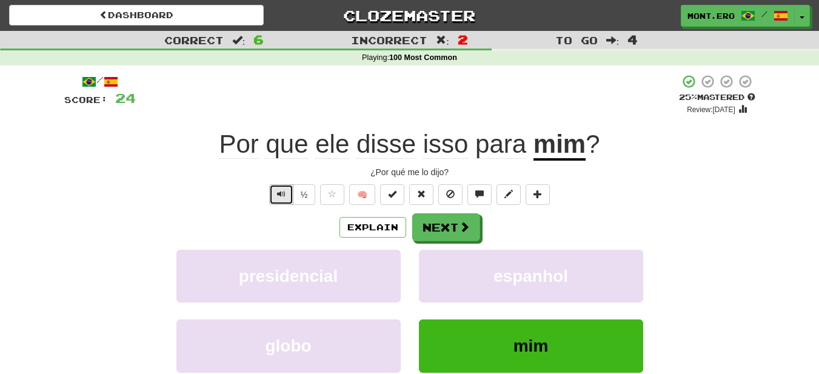
click at [281, 190] on span "Text-to-speech controls" at bounding box center [281, 194] width 8 height 8
click at [444, 236] on button "Next" at bounding box center [447, 228] width 68 height 28
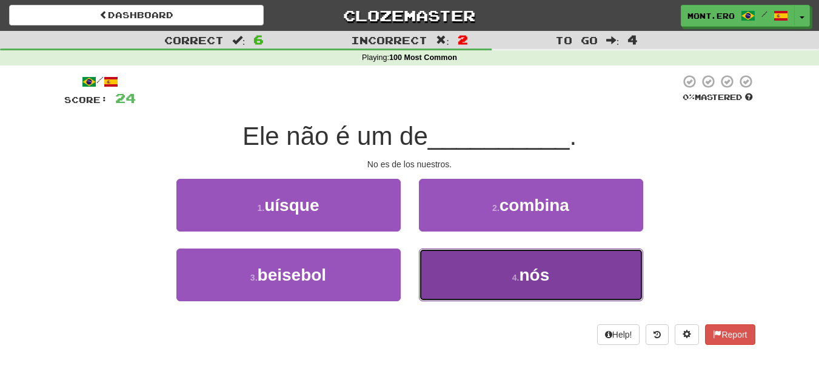
click at [507, 289] on button "4 . nós" at bounding box center [531, 275] width 224 height 53
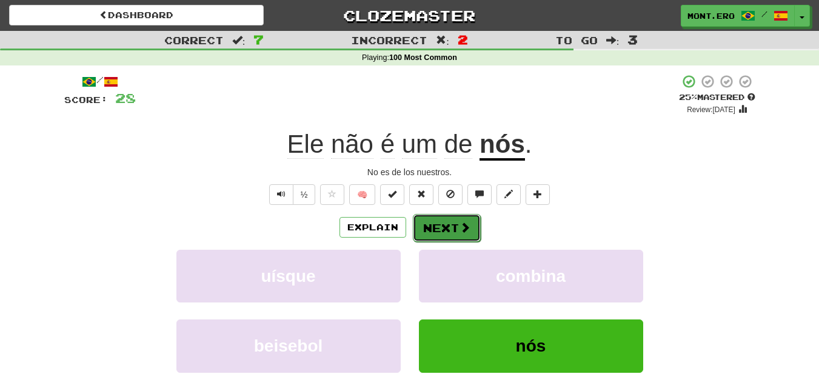
click at [451, 240] on button "Next" at bounding box center [447, 228] width 68 height 28
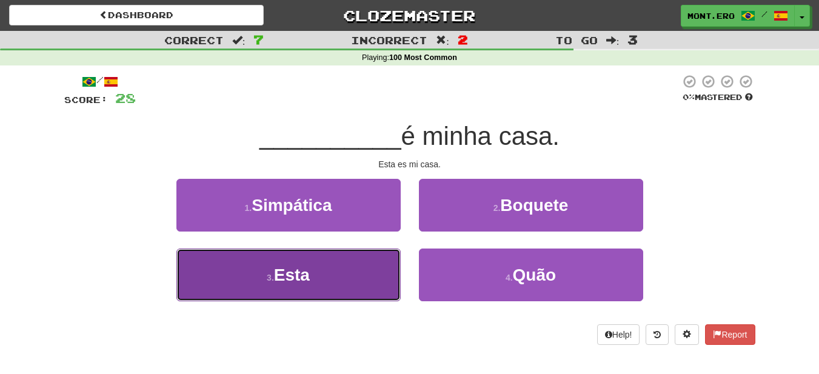
click at [341, 269] on button "3 . Esta" at bounding box center [288, 275] width 224 height 53
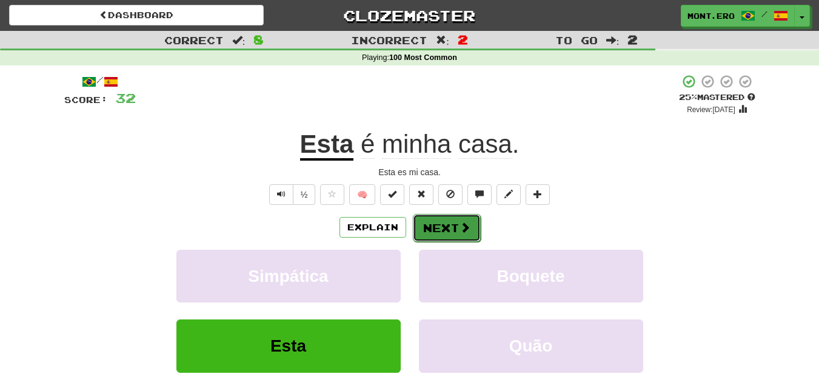
click at [460, 229] on span at bounding box center [465, 227] width 11 height 11
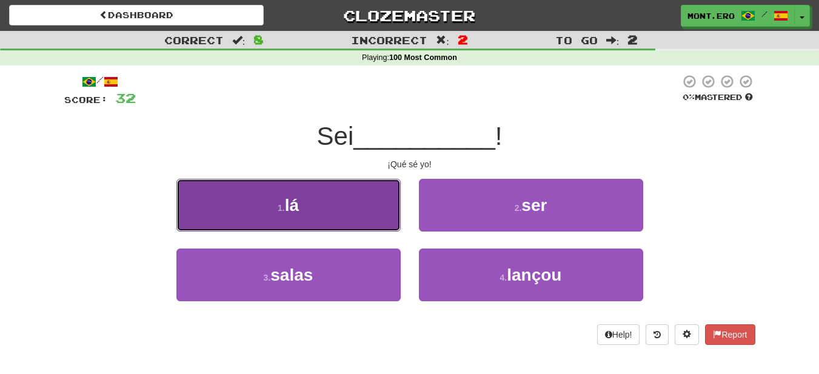
click at [371, 199] on button "1 . lá" at bounding box center [288, 205] width 224 height 53
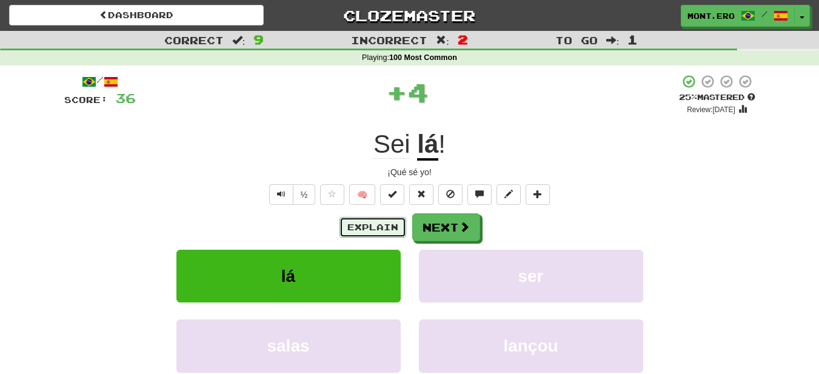
click at [387, 219] on button "Explain" at bounding box center [373, 227] width 67 height 21
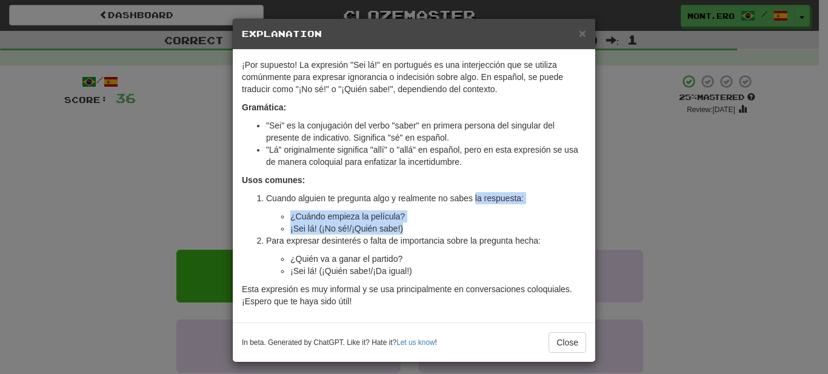
drag, startPoint x: 469, startPoint y: 229, endPoint x: 470, endPoint y: 206, distance: 23.7
click at [470, 206] on li "Cuando alguien te pregunta algo y realmente no sabes la respuesta: ¿Cuándo empi…" at bounding box center [426, 213] width 320 height 42
drag, startPoint x: 470, startPoint y: 206, endPoint x: 462, endPoint y: 232, distance: 27.8
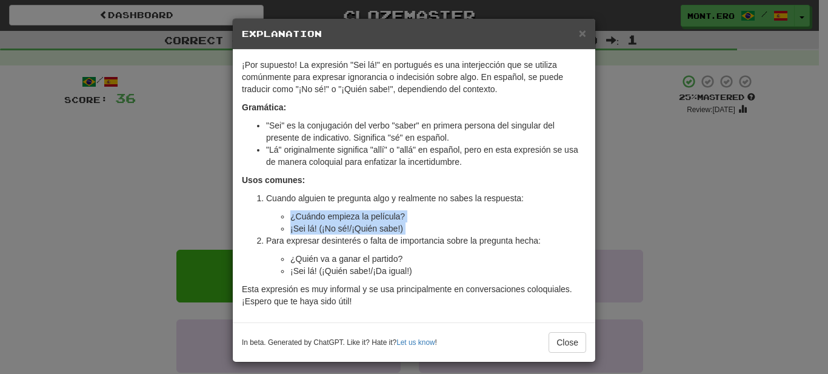
click at [462, 232] on li "Cuando alguien te pregunta algo y realmente no sabes la respuesta: ¿Cuándo empi…" at bounding box center [426, 213] width 320 height 42
click at [462, 232] on li "¡Sei lá! (¡No sé!/¡Quién sabe!)" at bounding box center [438, 229] width 296 height 12
drag, startPoint x: 462, startPoint y: 232, endPoint x: 464, endPoint y: 206, distance: 26.1
click at [464, 206] on li "Cuando alguien te pregunta algo y realmente no sabes la respuesta: ¿Cuándo empi…" at bounding box center [426, 213] width 320 height 42
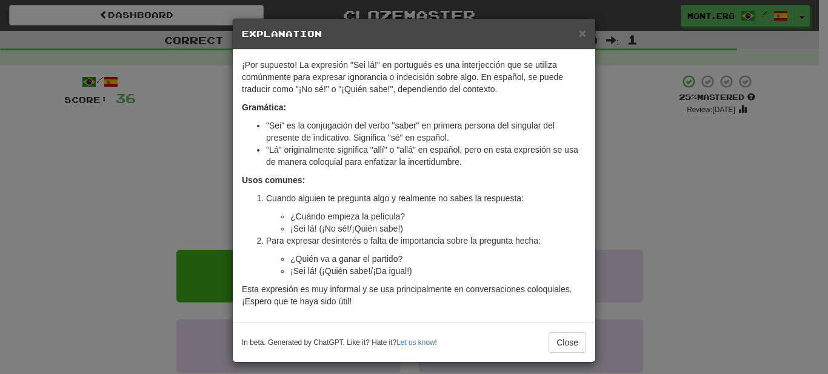
click at [464, 206] on li "Cuando alguien te pregunta algo y realmente no sabes la respuesta: ¿Cuándo empi…" at bounding box center [426, 213] width 320 height 42
drag, startPoint x: 464, startPoint y: 206, endPoint x: 477, endPoint y: 232, distance: 29.3
click at [477, 232] on li "Cuando alguien te pregunta algo y realmente no sabes la respuesta: ¿Cuándo empi…" at bounding box center [426, 213] width 320 height 42
click at [477, 232] on li "¡Sei lá! (¡No sé!/¡Quién sabe!)" at bounding box center [438, 229] width 296 height 12
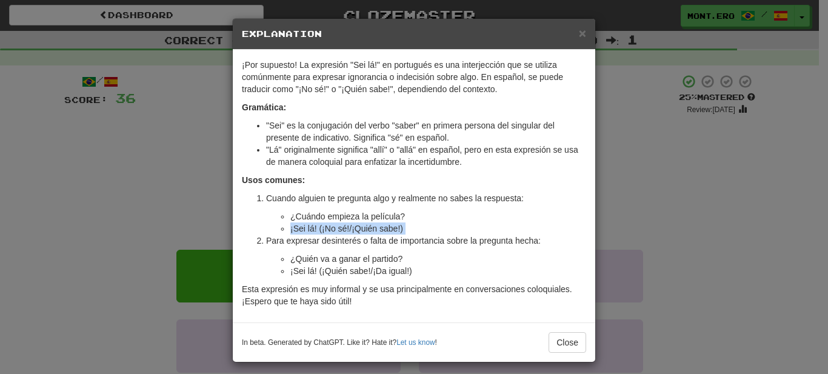
click at [477, 232] on li "¡Sei lá! (¡No sé!/¡Quién sabe!)" at bounding box center [438, 229] width 296 height 12
drag, startPoint x: 477, startPoint y: 232, endPoint x: 480, endPoint y: 218, distance: 14.8
click at [480, 218] on ul "¿Cuándo empieza la película? ¡Sei lá! (¡No sé!/¡Quién sabe!)" at bounding box center [426, 222] width 320 height 24
click at [480, 218] on li "¿Cuándo empieza la película?" at bounding box center [438, 216] width 296 height 12
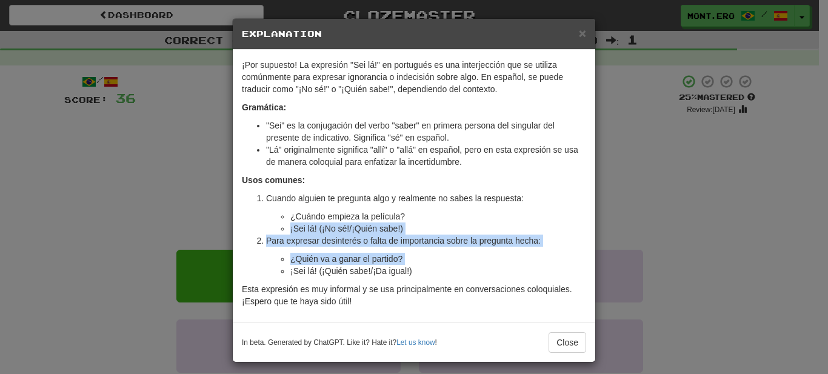
drag, startPoint x: 480, startPoint y: 218, endPoint x: 465, endPoint y: 264, distance: 48.9
click at [465, 264] on ol "Cuando alguien te pregunta algo y realmente no sabes la respuesta: ¿Cuándo empi…" at bounding box center [414, 234] width 344 height 85
click at [465, 264] on li "¿Quién va a ganar el partido?" at bounding box center [438, 259] width 296 height 12
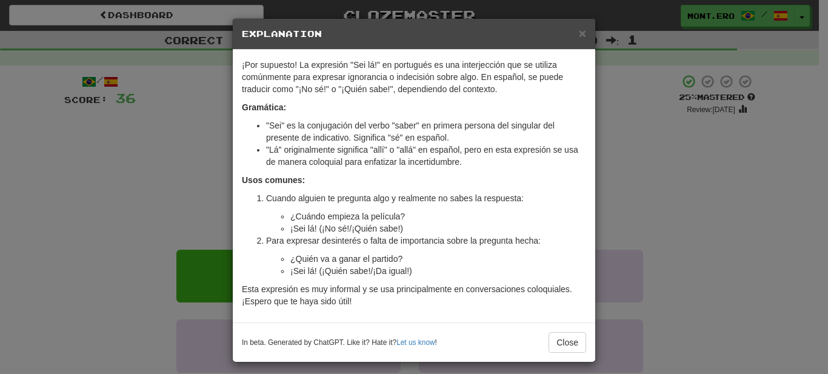
click at [465, 264] on li "¿Quién va a ganar el partido?" at bounding box center [438, 259] width 296 height 12
drag, startPoint x: 465, startPoint y: 264, endPoint x: 463, endPoint y: 270, distance: 6.3
click at [463, 270] on ul "¿Quién va a ganar el partido? ¡Sei lá! (¡Quién sabe!/¡Da igual!)" at bounding box center [426, 265] width 320 height 24
click at [463, 270] on li "¡Sei lá! (¡Quién sabe!/¡Da igual!)" at bounding box center [438, 271] width 296 height 12
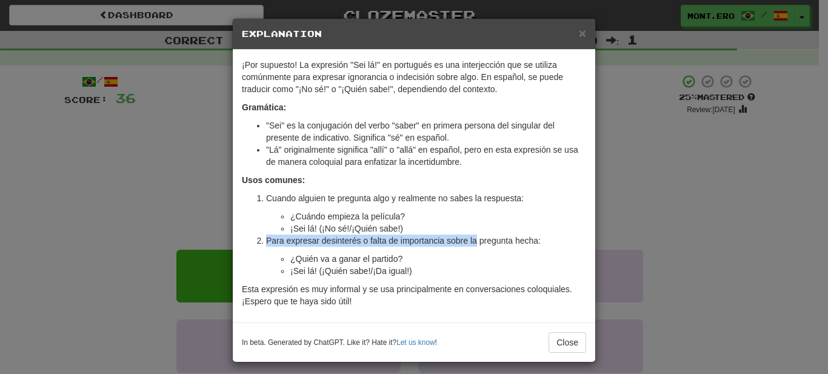
drag, startPoint x: 472, startPoint y: 240, endPoint x: 477, endPoint y: 226, distance: 14.8
click at [477, 226] on ol "Cuando alguien te pregunta algo y realmente no sabes la respuesta: ¿Cuándo empi…" at bounding box center [414, 234] width 344 height 85
click at [477, 226] on li "¡Sei lá! (¡No sé!/¡Quién sabe!)" at bounding box center [438, 229] width 296 height 12
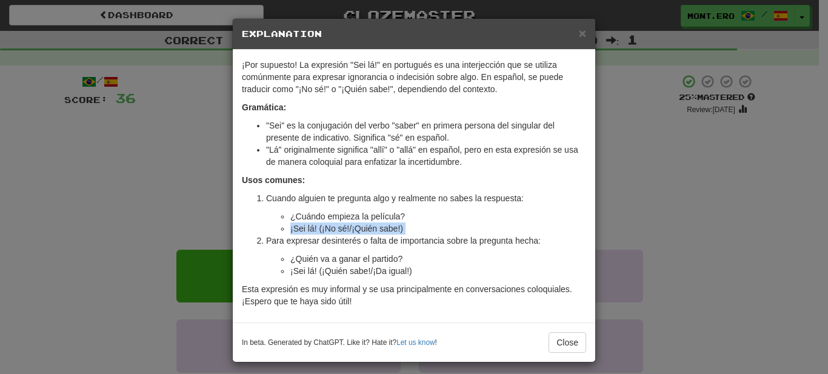
drag, startPoint x: 477, startPoint y: 226, endPoint x: 478, endPoint y: 207, distance: 18.8
click at [478, 207] on li "Cuando alguien te pregunta algo y realmente no sabes la respuesta: ¿Cuándo empi…" at bounding box center [426, 213] width 320 height 42
click at [604, 227] on div "× Explanation ¡Por supuesto! La expresión "Sei lá!" en portugués es una interje…" at bounding box center [414, 187] width 828 height 374
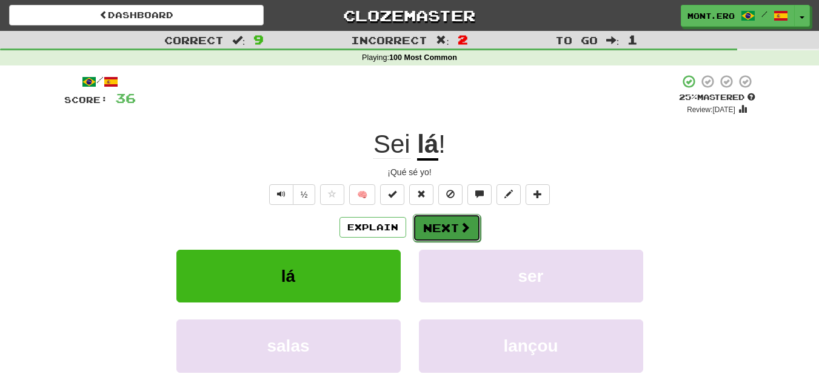
click at [462, 226] on span at bounding box center [465, 227] width 11 height 11
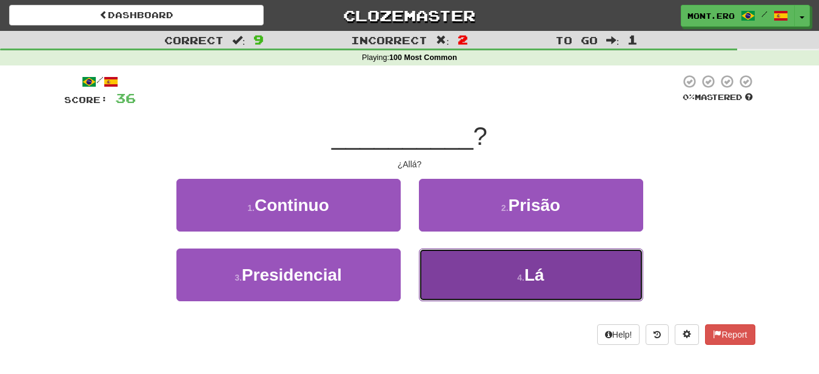
click at [457, 252] on button "4 . Lá" at bounding box center [531, 275] width 224 height 53
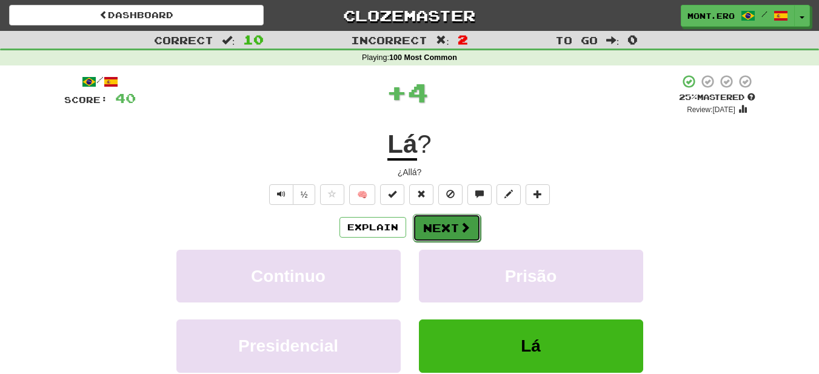
click at [451, 227] on button "Next" at bounding box center [447, 228] width 68 height 28
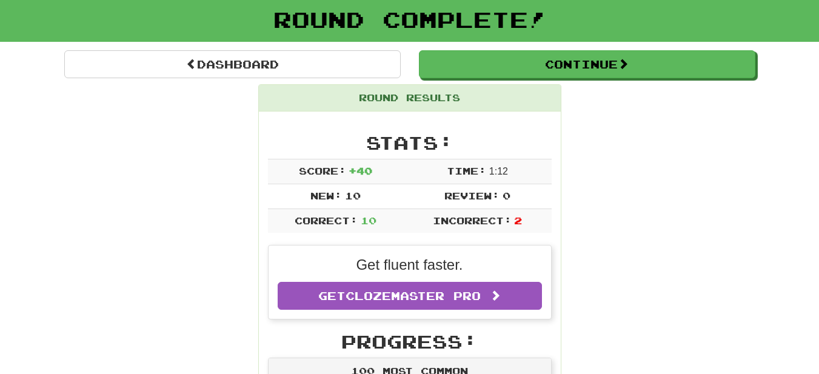
scroll to position [24, 0]
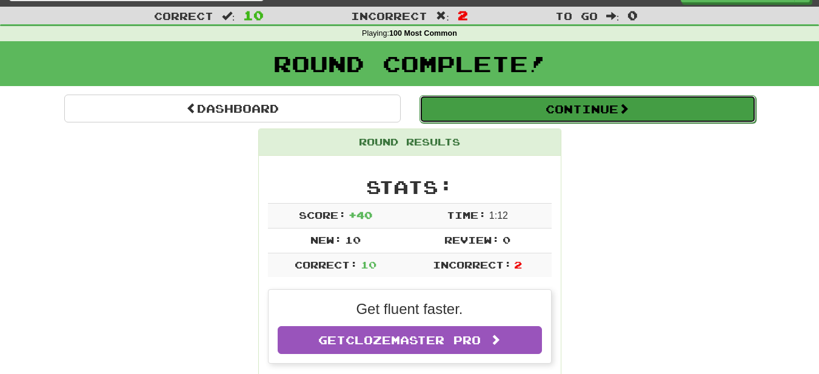
click at [533, 118] on button "Continue" at bounding box center [588, 109] width 337 height 28
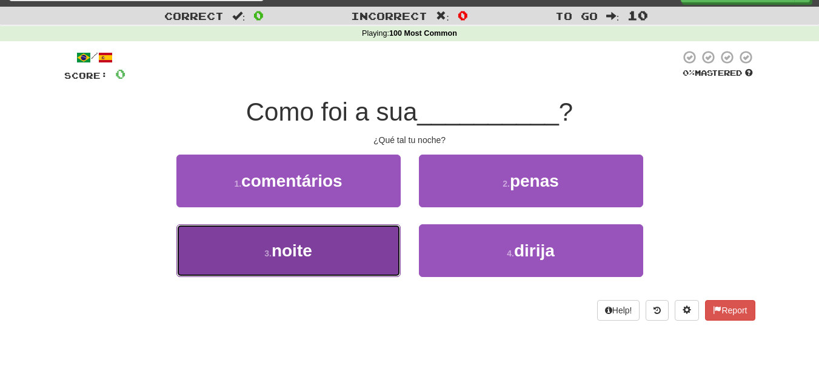
click at [358, 251] on button "3 . noite" at bounding box center [288, 250] width 224 height 53
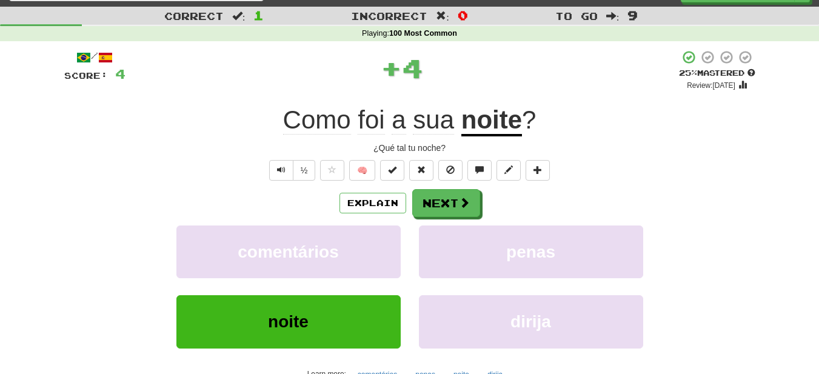
click at [379, 116] on span "foi" at bounding box center [371, 120] width 27 height 29
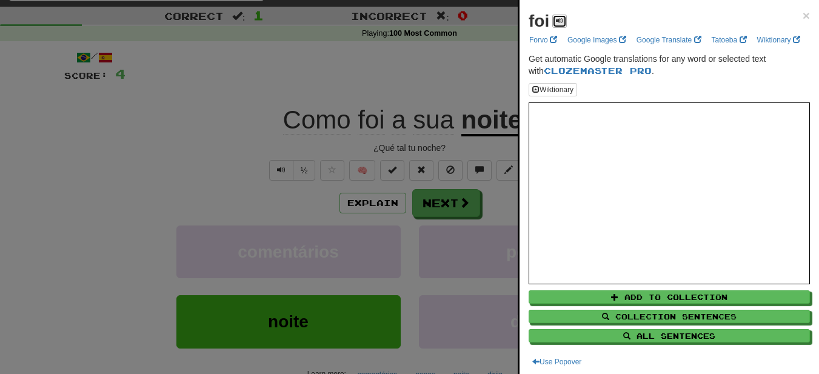
click at [558, 23] on span at bounding box center [559, 20] width 7 height 7
click at [483, 92] on div at bounding box center [409, 187] width 819 height 374
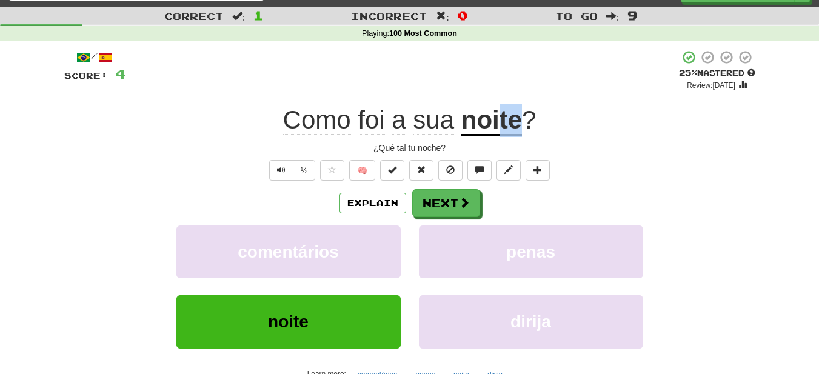
drag, startPoint x: 526, startPoint y: 113, endPoint x: 499, endPoint y: 120, distance: 27.5
click at [499, 120] on div "Como foi a sua noite ?" at bounding box center [409, 120] width 691 height 33
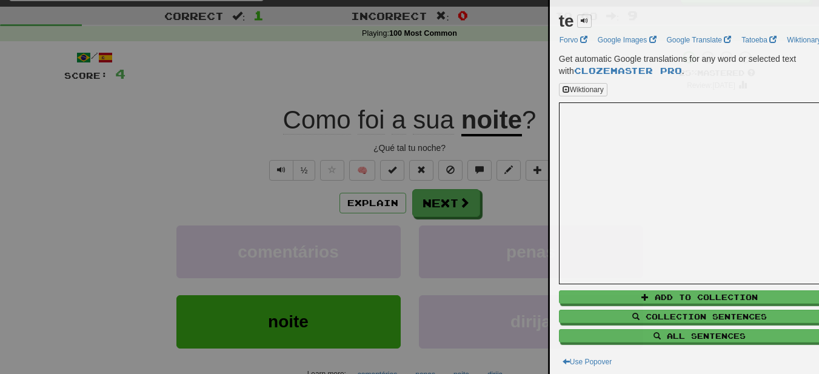
click at [499, 120] on div at bounding box center [409, 187] width 819 height 374
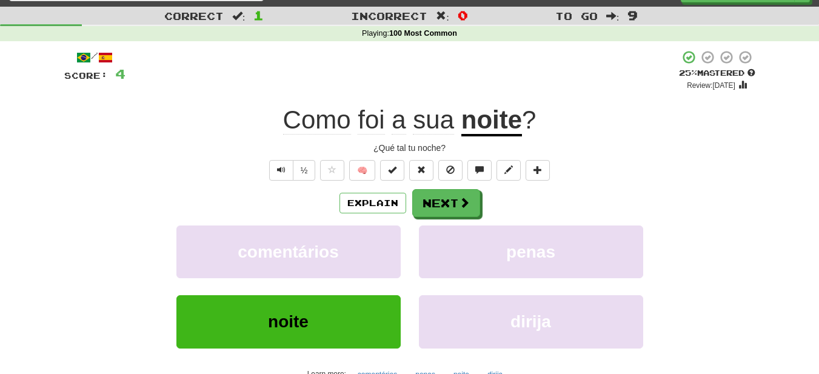
click at [506, 134] on u "noite" at bounding box center [491, 121] width 61 height 31
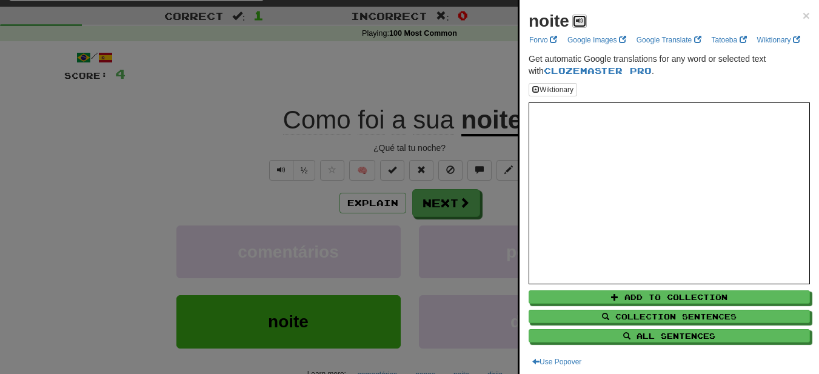
click at [585, 25] on button at bounding box center [579, 21] width 15 height 13
click at [507, 85] on div at bounding box center [409, 187] width 819 height 374
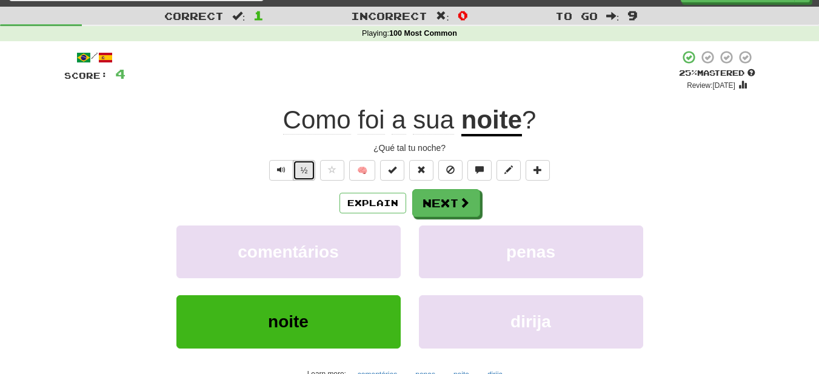
click at [302, 175] on button "½" at bounding box center [304, 170] width 23 height 21
click at [468, 210] on button "Next" at bounding box center [447, 204] width 68 height 28
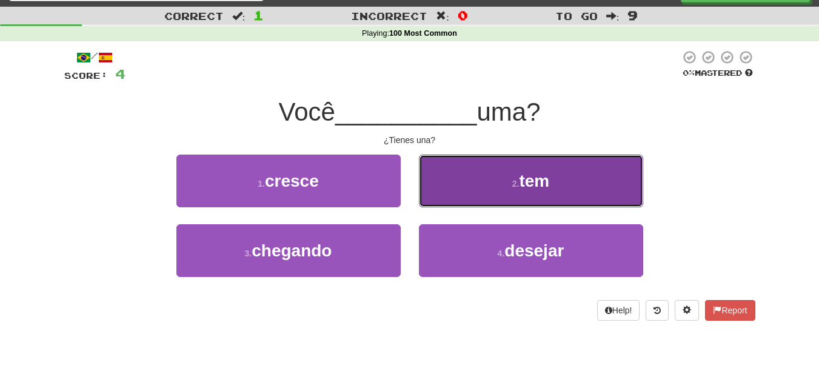
click at [556, 187] on button "2 . tem" at bounding box center [531, 181] width 224 height 53
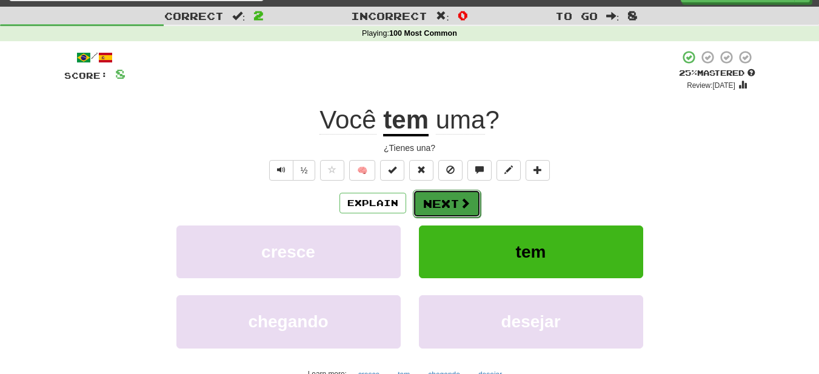
click at [462, 203] on span at bounding box center [465, 203] width 11 height 11
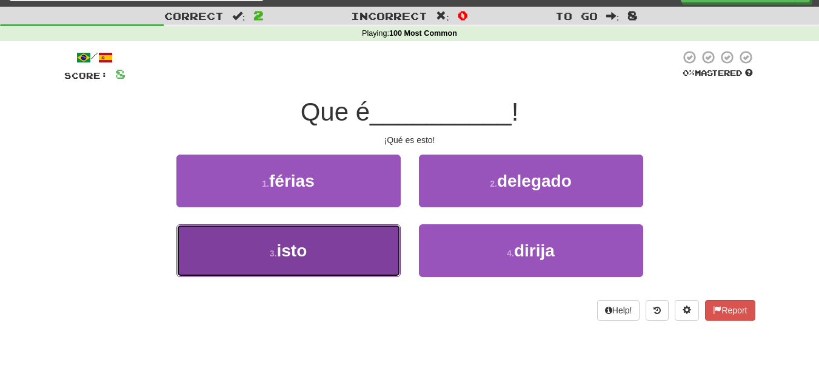
click at [368, 241] on button "3 . isto" at bounding box center [288, 250] width 224 height 53
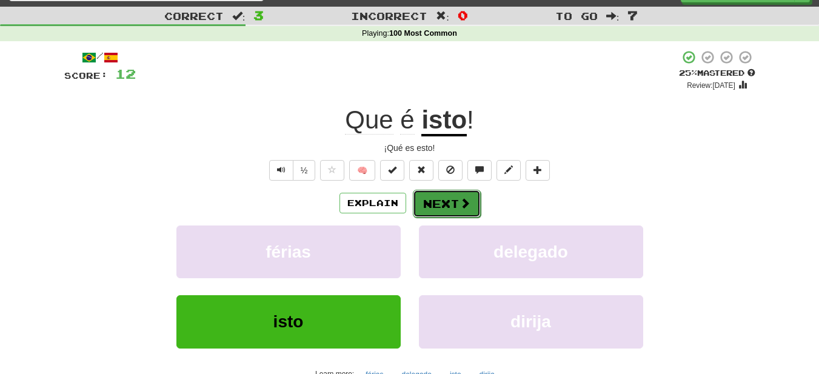
click at [443, 210] on button "Next" at bounding box center [447, 204] width 68 height 28
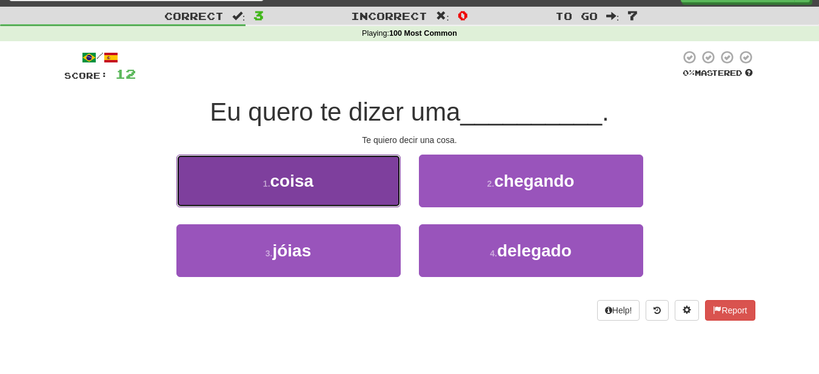
click at [364, 189] on button "1 . coisa" at bounding box center [288, 181] width 224 height 53
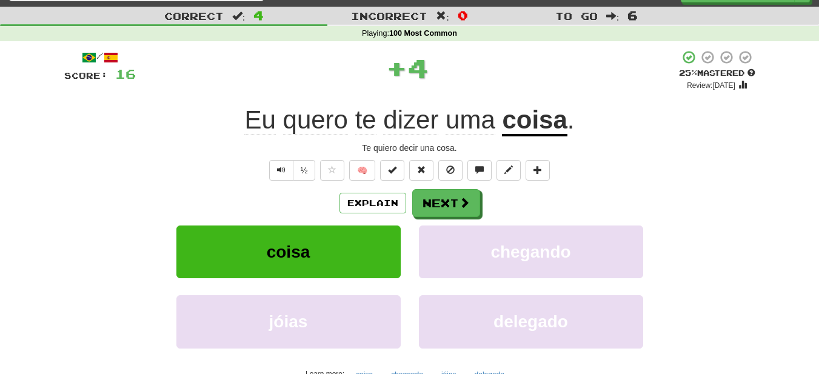
click at [370, 113] on span "te" at bounding box center [365, 120] width 21 height 29
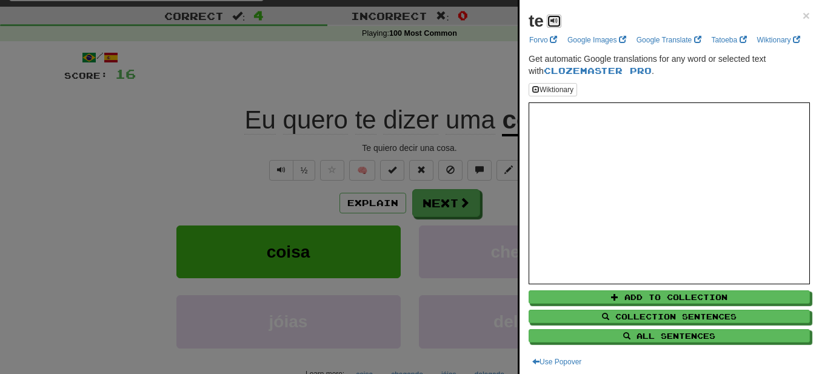
click at [555, 21] on span at bounding box center [554, 20] width 7 height 7
click at [487, 126] on div at bounding box center [409, 187] width 819 height 374
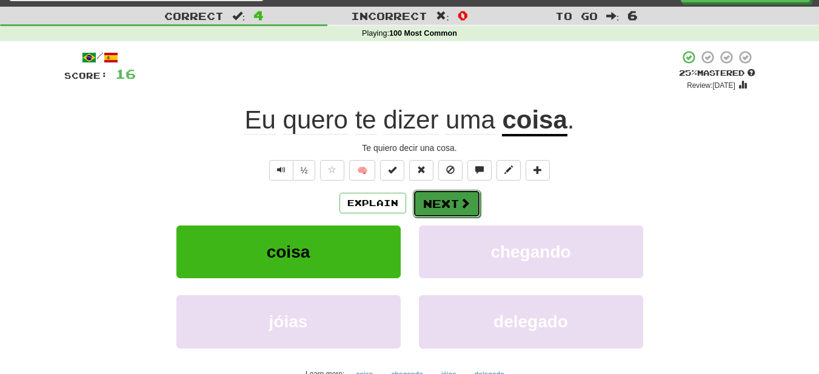
click at [461, 213] on button "Next" at bounding box center [447, 204] width 68 height 28
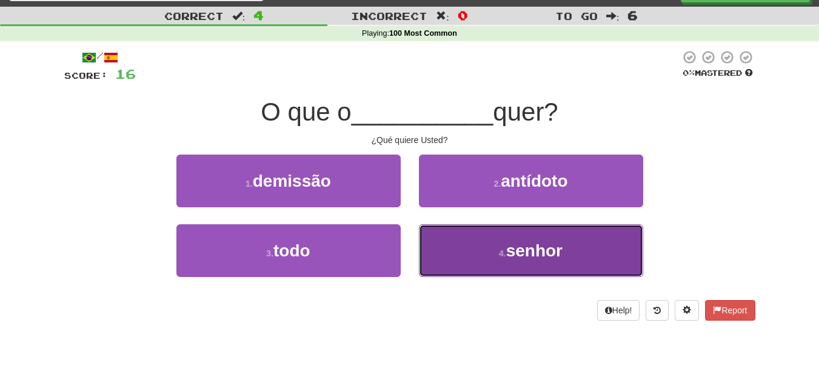
click at [531, 266] on button "4 . senhor" at bounding box center [531, 250] width 224 height 53
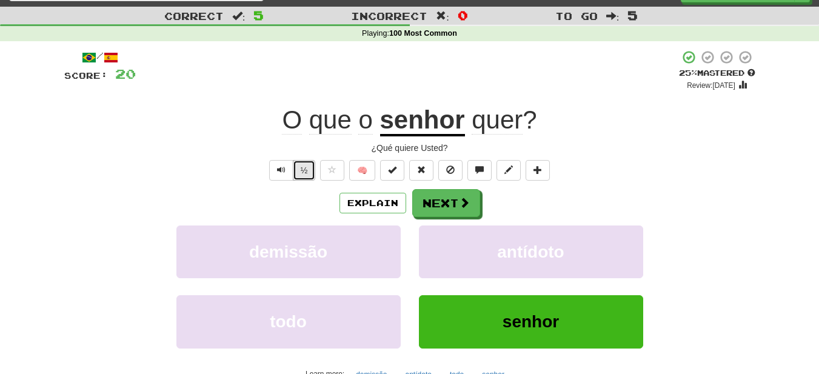
click at [309, 165] on button "½" at bounding box center [304, 170] width 23 height 21
click at [438, 125] on u "senhor" at bounding box center [422, 121] width 85 height 31
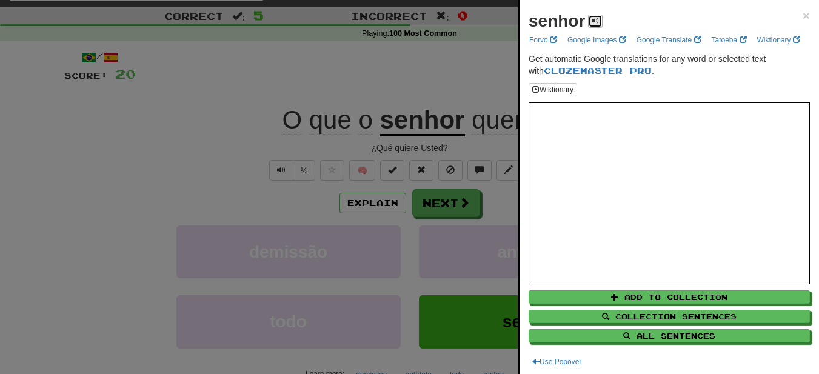
click at [600, 19] on button at bounding box center [595, 21] width 15 height 13
click at [469, 118] on div at bounding box center [409, 187] width 819 height 374
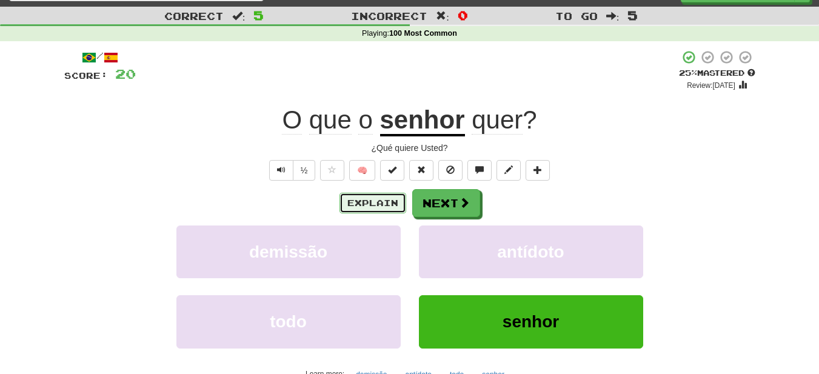
click at [373, 196] on button "Explain" at bounding box center [373, 203] width 67 height 21
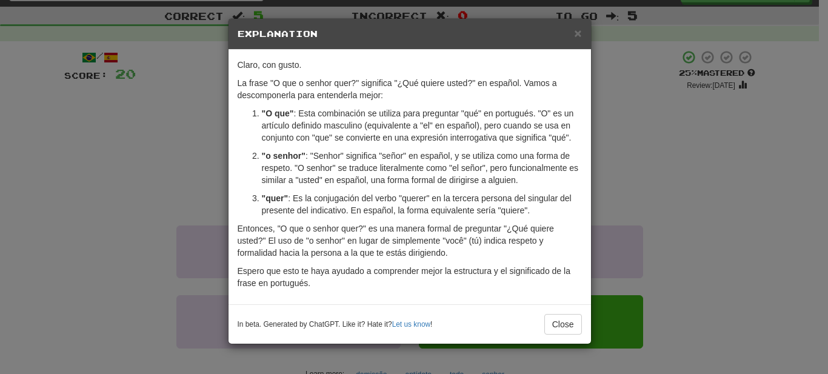
click at [671, 207] on div "× Explanation Claro, con gusto. La frase "O que o senhor quer?" significa "¿Qué…" at bounding box center [414, 187] width 828 height 374
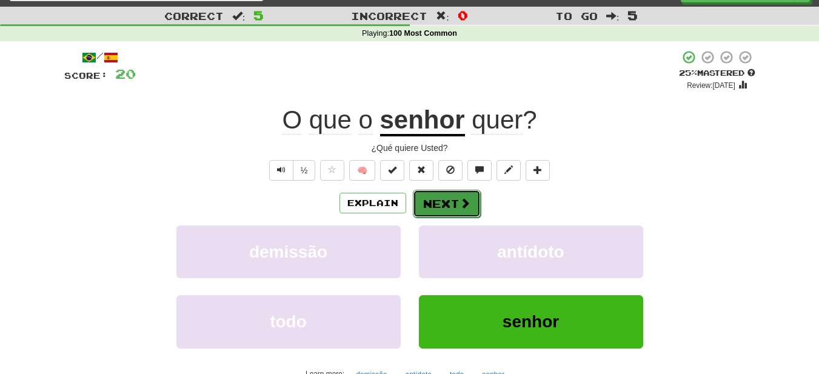
click at [449, 205] on button "Next" at bounding box center [447, 204] width 68 height 28
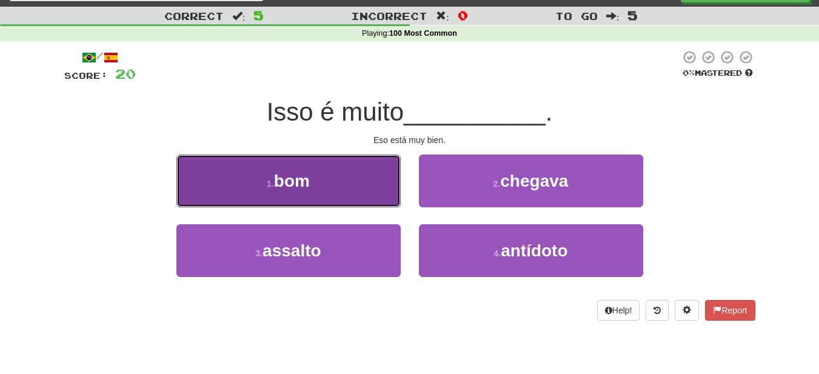
click at [373, 186] on button "1 . bom" at bounding box center [288, 181] width 224 height 53
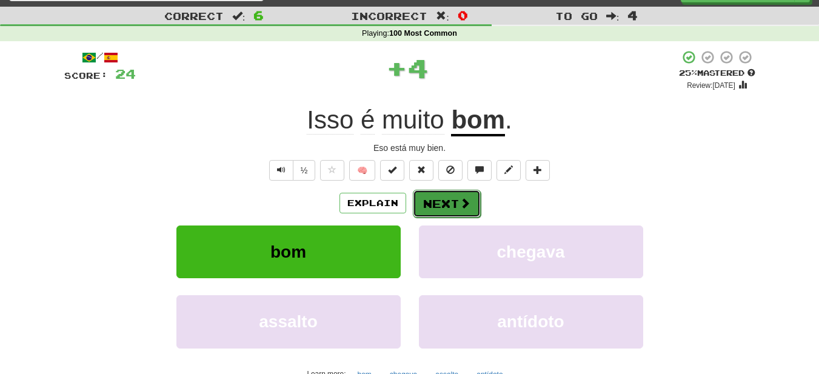
click at [457, 210] on button "Next" at bounding box center [447, 204] width 68 height 28
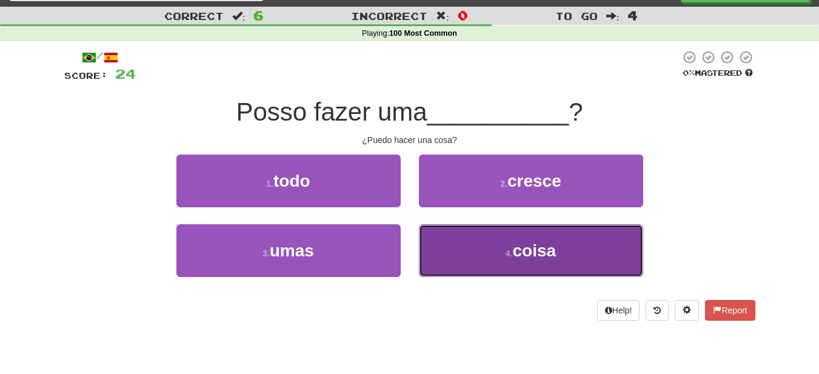
click at [464, 249] on button "4 . coisa" at bounding box center [531, 250] width 224 height 53
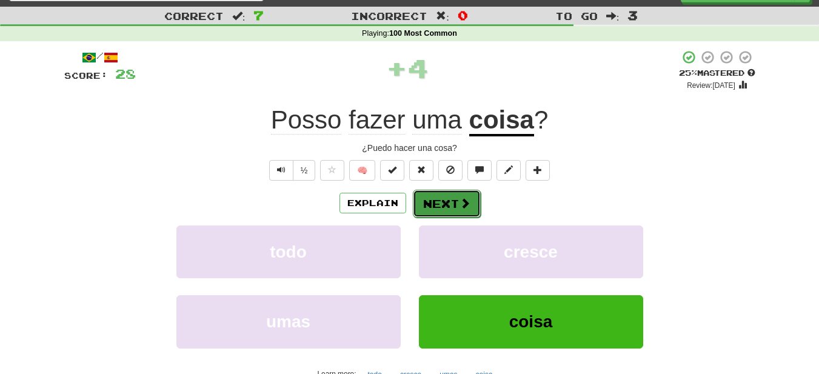
click at [453, 208] on button "Next" at bounding box center [447, 204] width 68 height 28
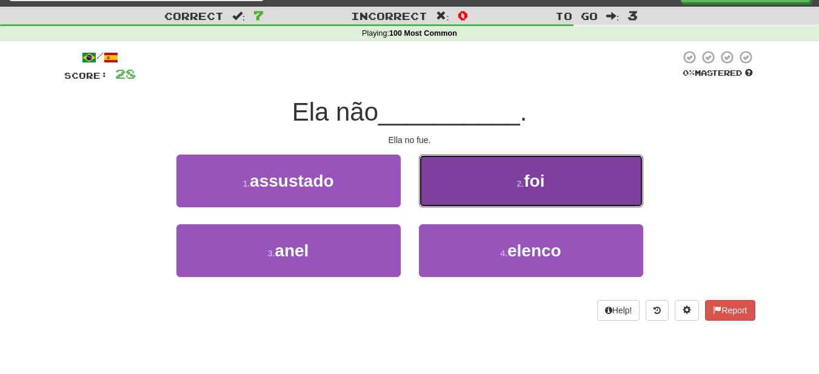
click at [464, 200] on button "2 . foi" at bounding box center [531, 181] width 224 height 53
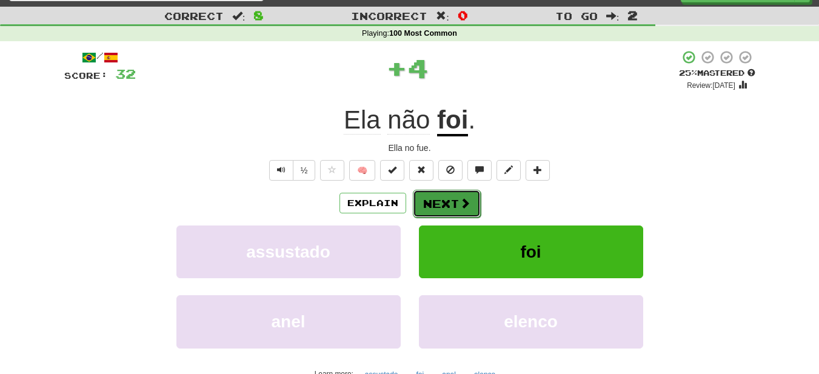
click at [465, 199] on span at bounding box center [465, 203] width 11 height 11
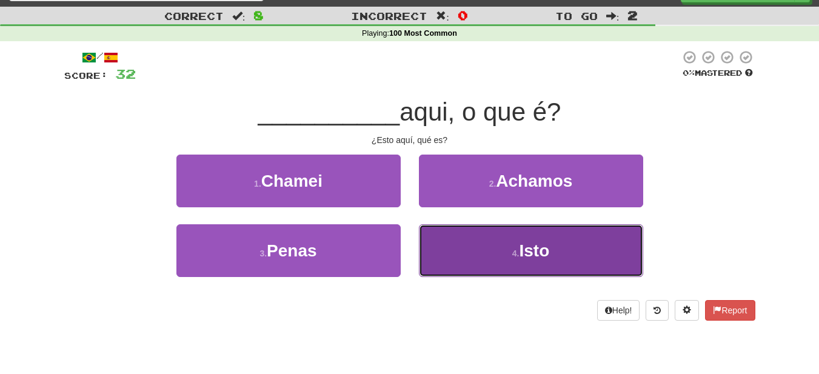
click at [436, 266] on button "4 . Isto" at bounding box center [531, 250] width 224 height 53
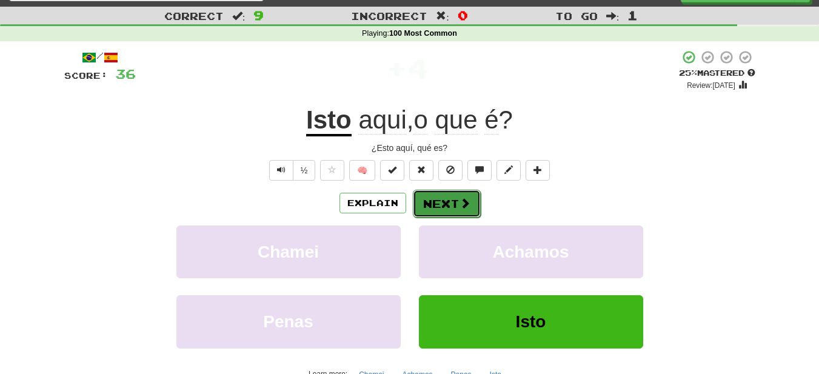
click at [461, 208] on span at bounding box center [465, 203] width 11 height 11
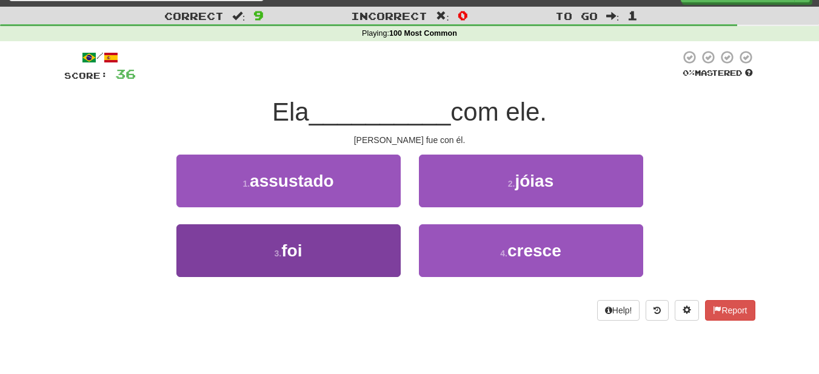
drag, startPoint x: 461, startPoint y: 208, endPoint x: 374, endPoint y: 245, distance: 94.8
click at [374, 245] on div "1 . assustado 2 . jóias 3 . foi 4 . cresce" at bounding box center [409, 225] width 709 height 140
click at [374, 245] on button "3 . foi" at bounding box center [288, 250] width 224 height 53
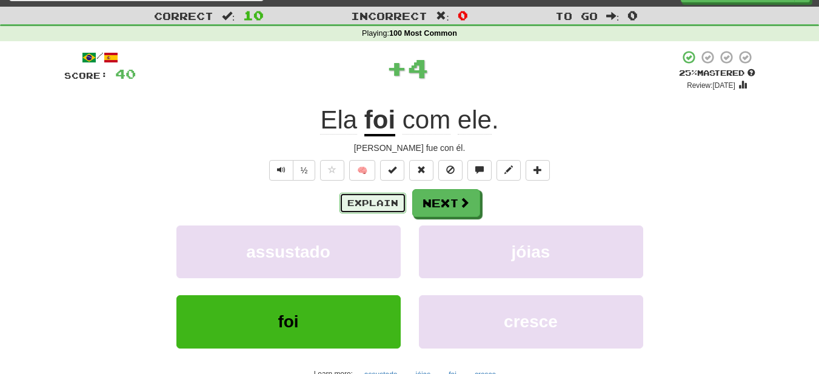
click at [384, 196] on button "Explain" at bounding box center [373, 203] width 67 height 21
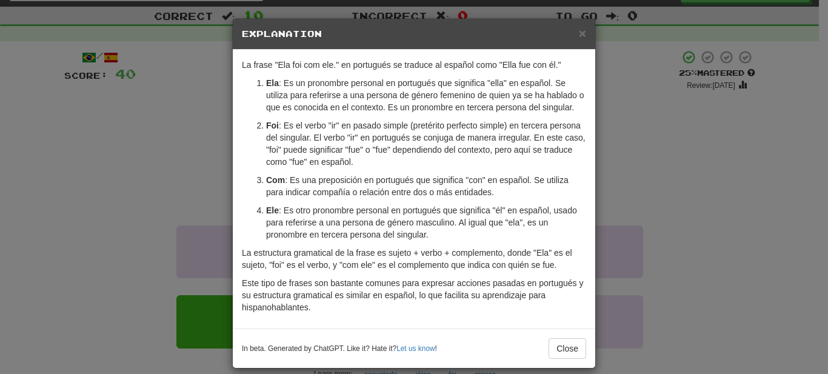
click at [688, 192] on div "× Explanation La frase "Ela foi com ele." en portugués se traduce al español co…" at bounding box center [414, 187] width 828 height 374
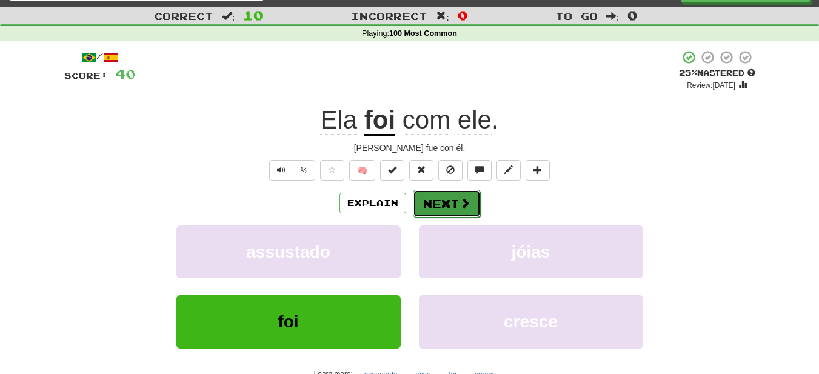
click at [470, 213] on button "Next" at bounding box center [447, 204] width 68 height 28
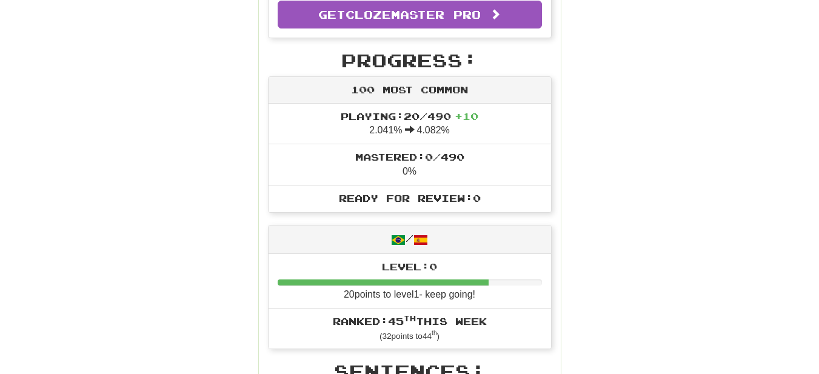
scroll to position [349, 0]
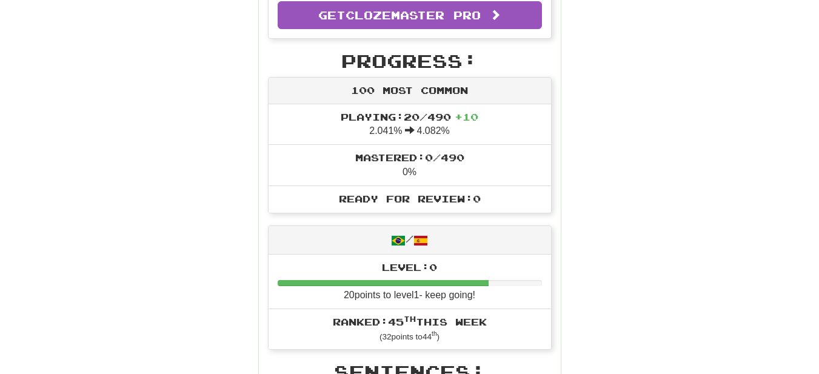
click at [709, 271] on div "Round Results Stats: Score: + 40 Time: 0 : 54 New: 10 Review: 0 Correct: 10 Inc…" at bounding box center [409, 369] width 691 height 1131
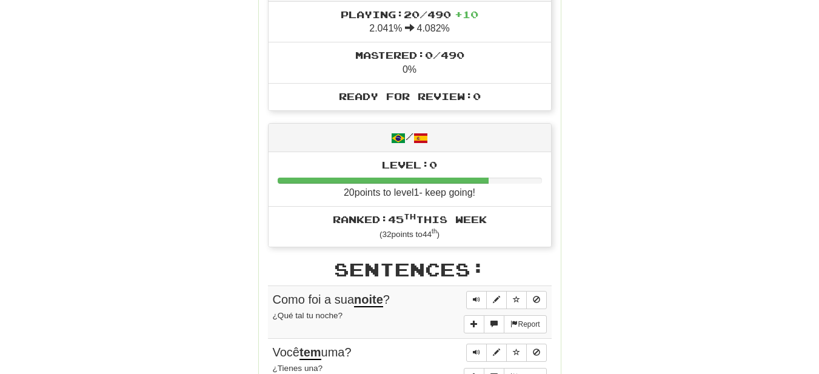
scroll to position [451, 0]
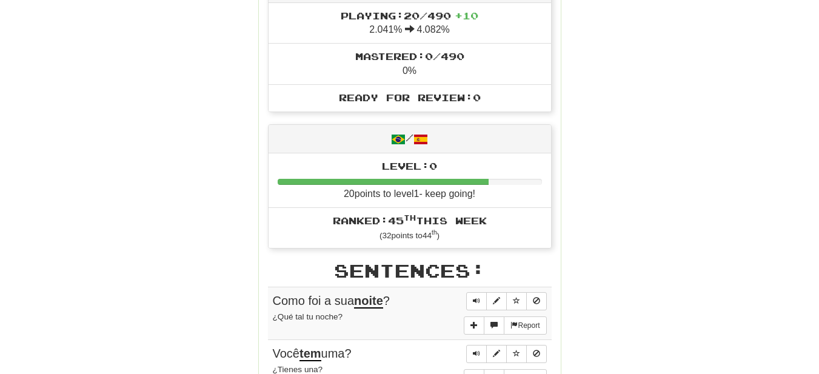
click at [349, 140] on div "/" at bounding box center [410, 139] width 283 height 28
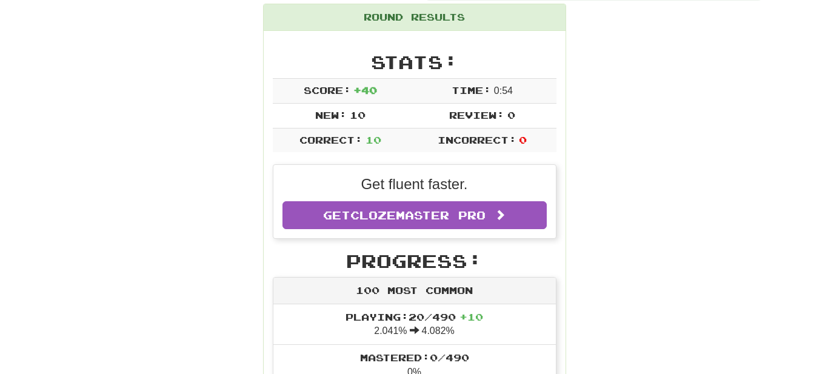
scroll to position [0, 0]
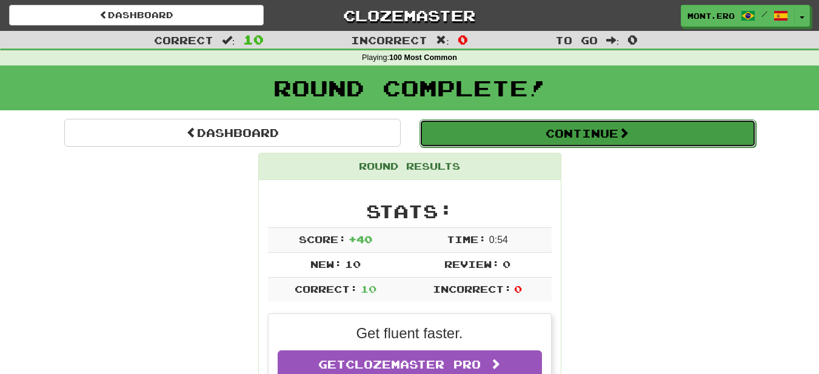
click at [516, 146] on button "Continue" at bounding box center [588, 133] width 337 height 28
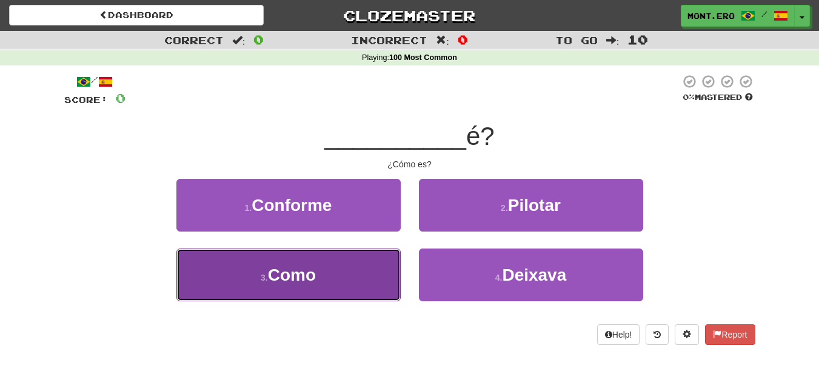
click at [341, 284] on button "3 . Como" at bounding box center [288, 275] width 224 height 53
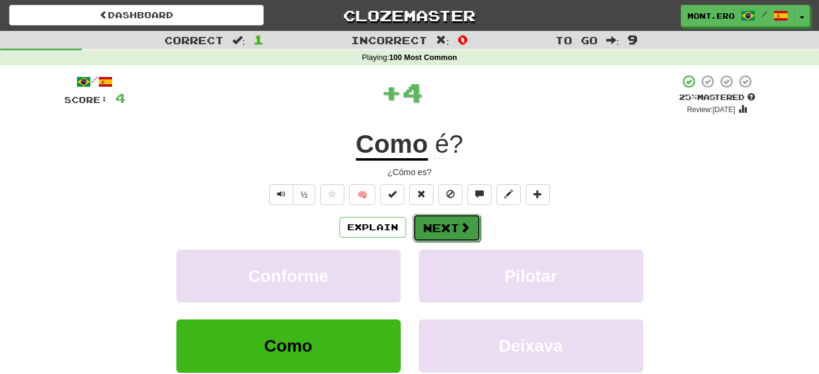
click at [460, 227] on span at bounding box center [465, 227] width 11 height 11
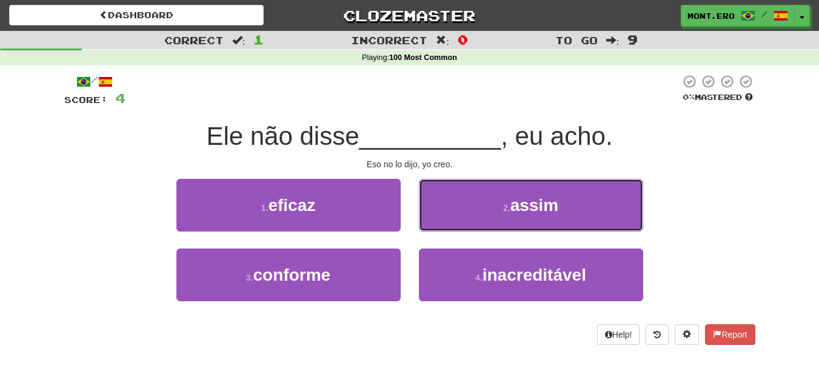
click at [458, 227] on button "2 . assim" at bounding box center [531, 205] width 224 height 53
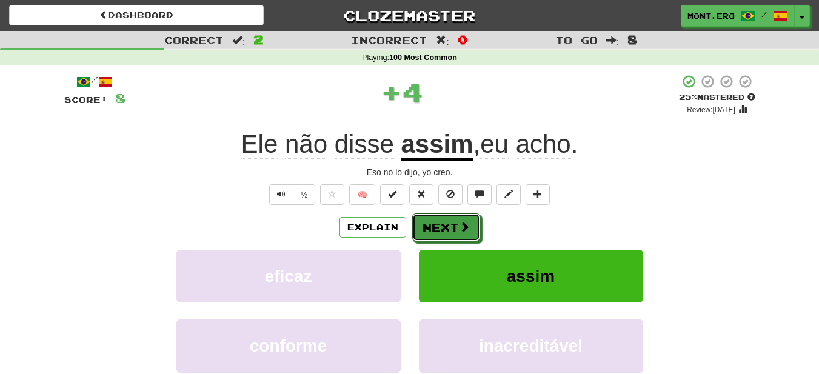
click at [459, 227] on span at bounding box center [464, 226] width 11 height 11
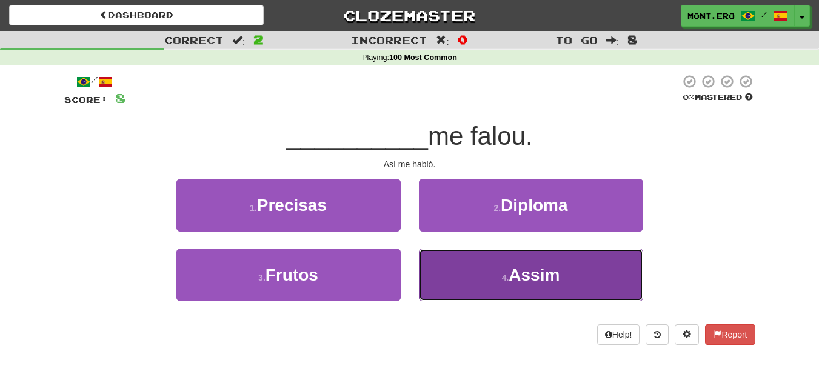
click at [515, 275] on span "Assim" at bounding box center [534, 275] width 51 height 19
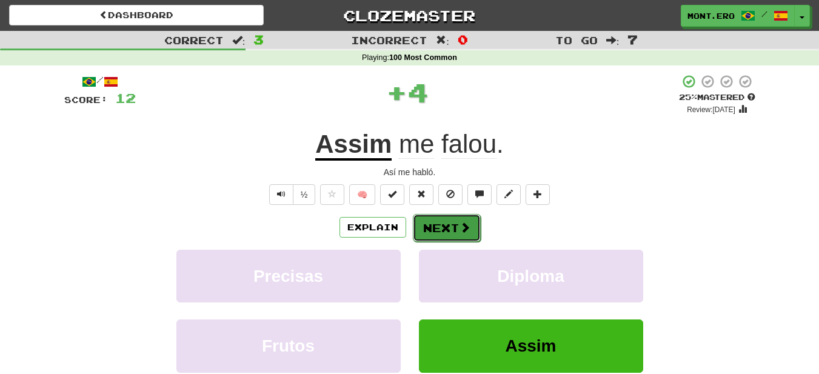
click at [448, 230] on button "Next" at bounding box center [447, 228] width 68 height 28
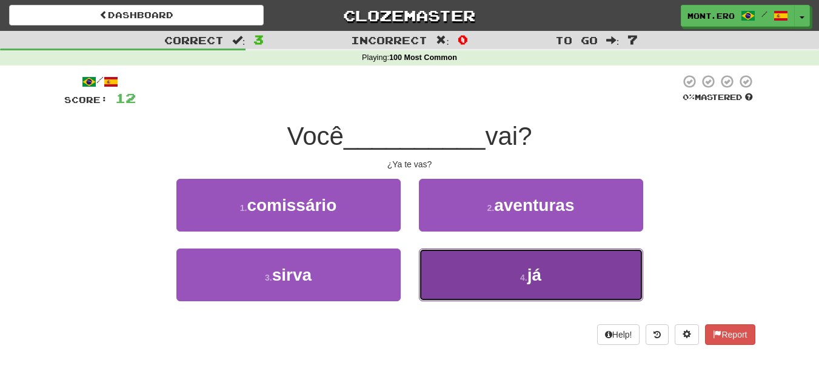
click at [509, 266] on button "4 . já" at bounding box center [531, 275] width 224 height 53
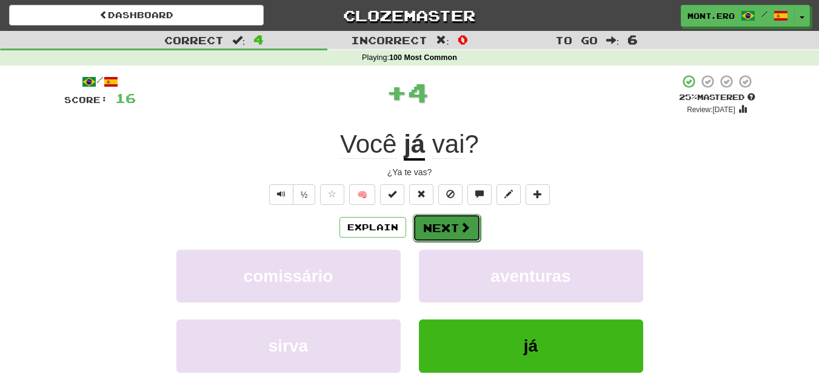
click at [456, 239] on button "Next" at bounding box center [447, 228] width 68 height 28
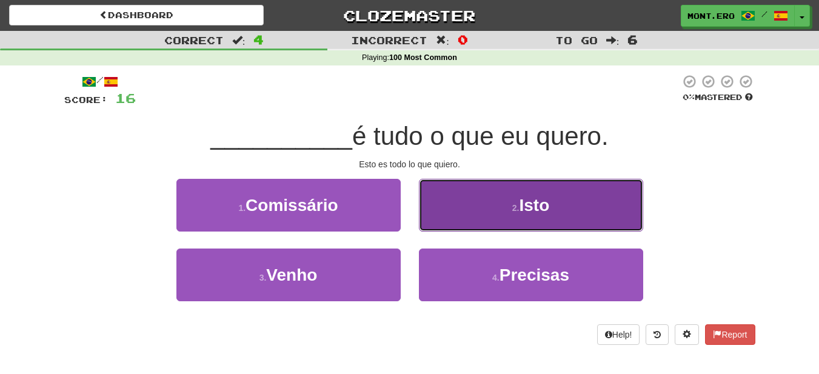
click at [470, 223] on button "2 . Isto" at bounding box center [531, 205] width 224 height 53
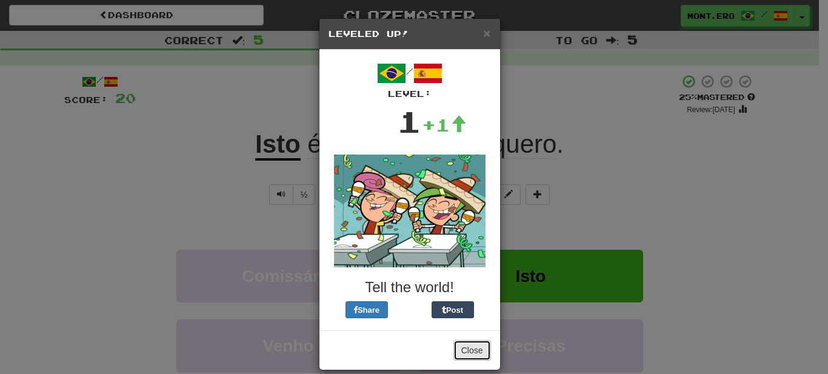
click at [466, 350] on button "Close" at bounding box center [473, 350] width 38 height 21
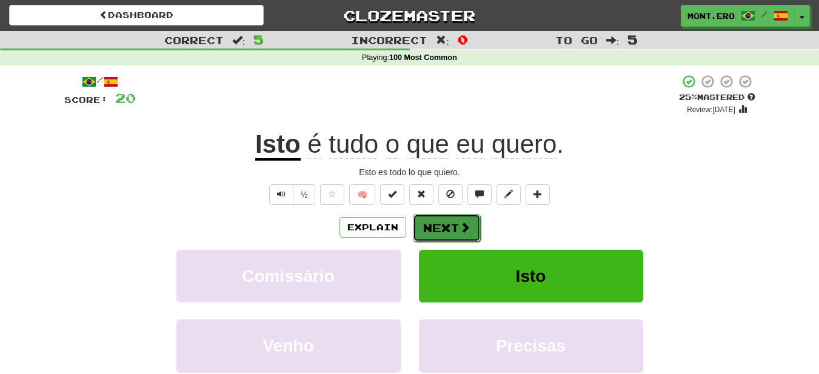
click at [454, 228] on button "Next" at bounding box center [447, 228] width 68 height 28
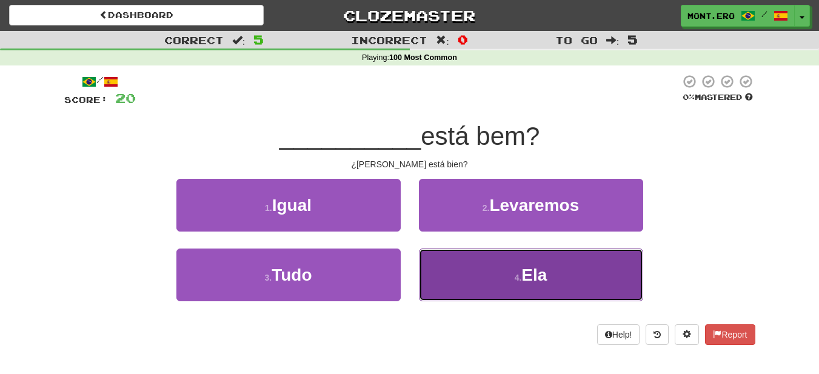
click at [467, 266] on button "4 . Ela" at bounding box center [531, 275] width 224 height 53
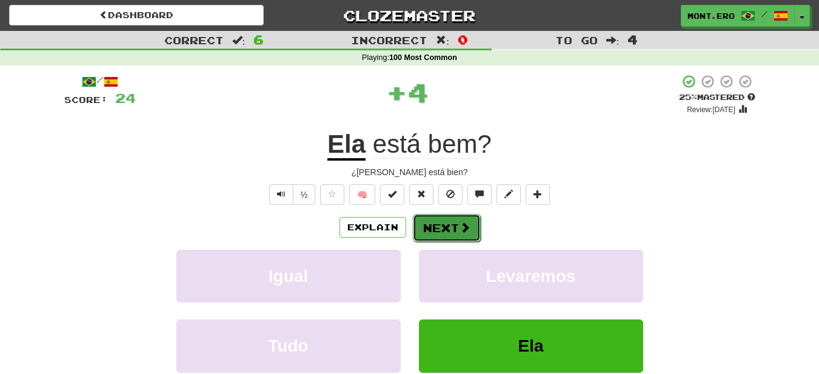
click at [442, 238] on button "Next" at bounding box center [447, 228] width 68 height 28
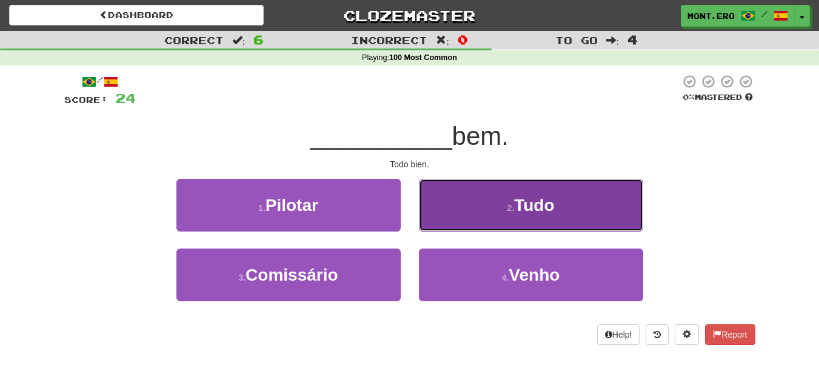
click at [467, 192] on button "2 . Tudo" at bounding box center [531, 205] width 224 height 53
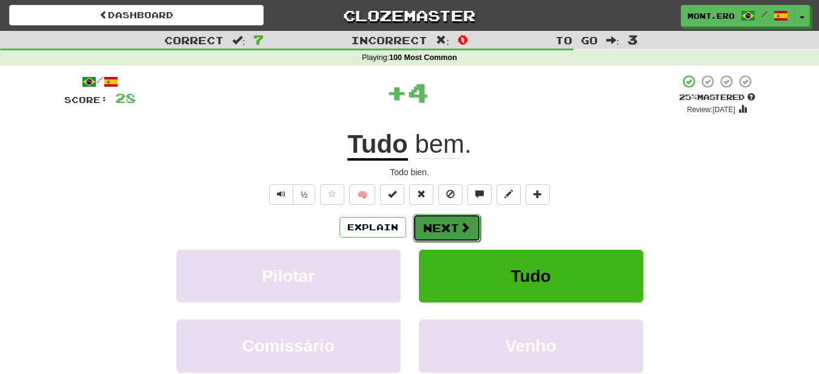
click at [433, 236] on button "Next" at bounding box center [447, 228] width 68 height 28
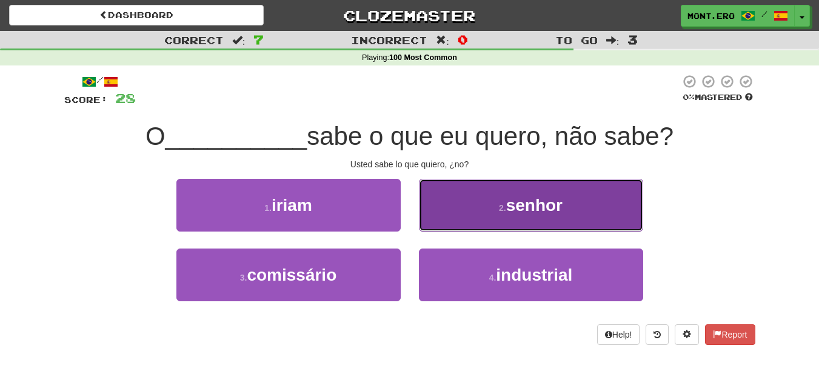
click at [463, 216] on button "2 . senhor" at bounding box center [531, 205] width 224 height 53
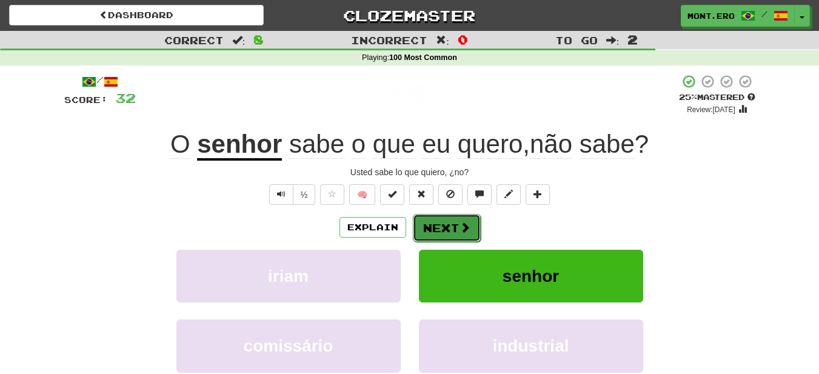
click at [469, 229] on button "Next" at bounding box center [447, 228] width 68 height 28
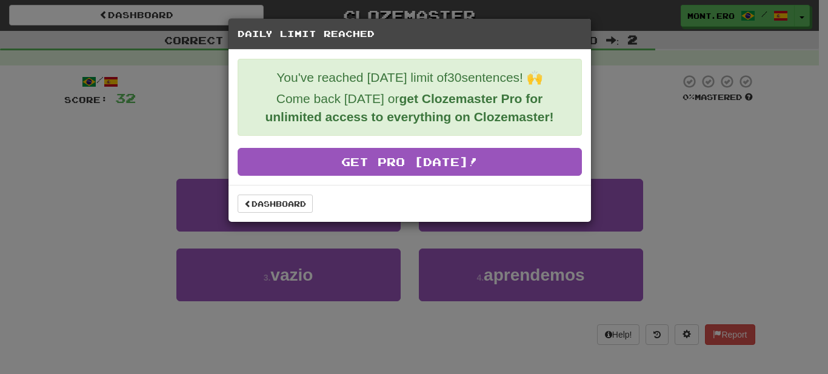
click at [471, 253] on div "Daily Limit Reached You've reached today's limit of 30 sentences! 🙌 Come back t…" at bounding box center [414, 187] width 828 height 374
click at [673, 61] on div "Daily Limit Reached You've reached today's limit of 30 sentences! 🙌 Come back t…" at bounding box center [414, 187] width 828 height 374
click at [272, 198] on link "Dashboard" at bounding box center [275, 204] width 75 height 18
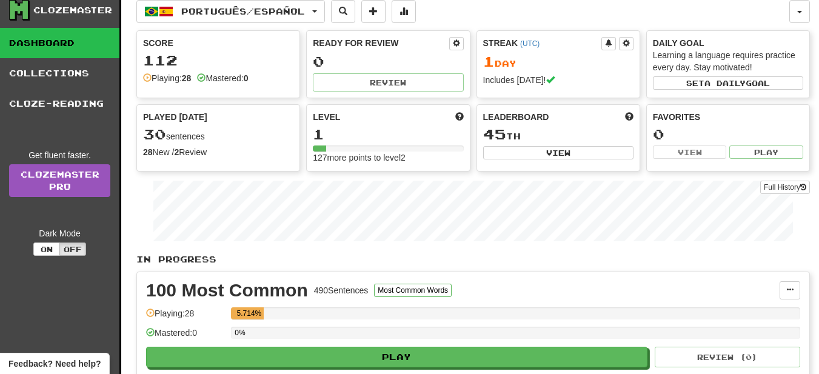
scroll to position [16, 0]
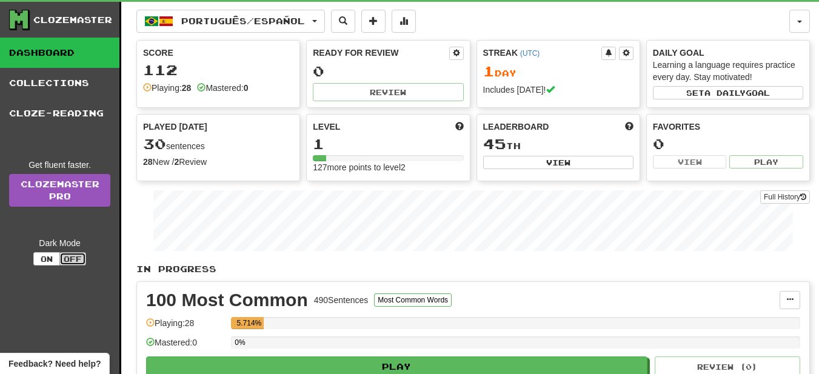
click at [82, 260] on button "Off" at bounding box center [72, 258] width 27 height 13
click at [76, 261] on button "Off" at bounding box center [72, 258] width 27 height 13
click at [52, 259] on button "On" at bounding box center [46, 258] width 27 height 13
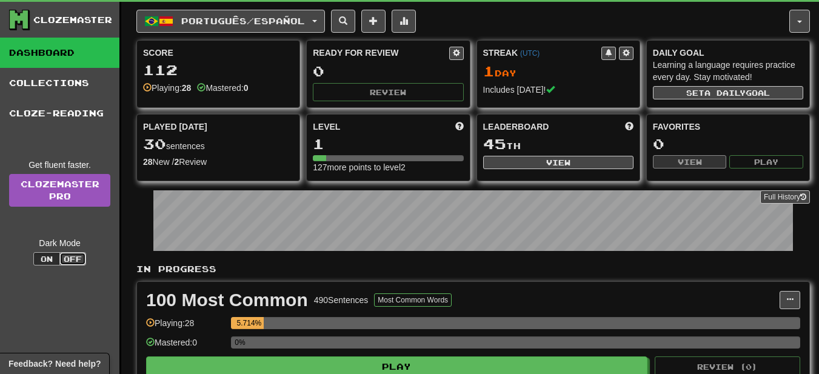
click at [73, 256] on button "Off" at bounding box center [72, 258] width 27 height 13
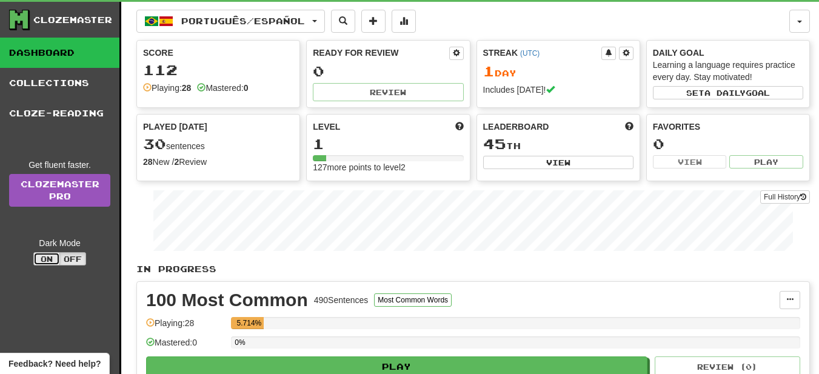
click at [47, 266] on button "On" at bounding box center [46, 258] width 27 height 13
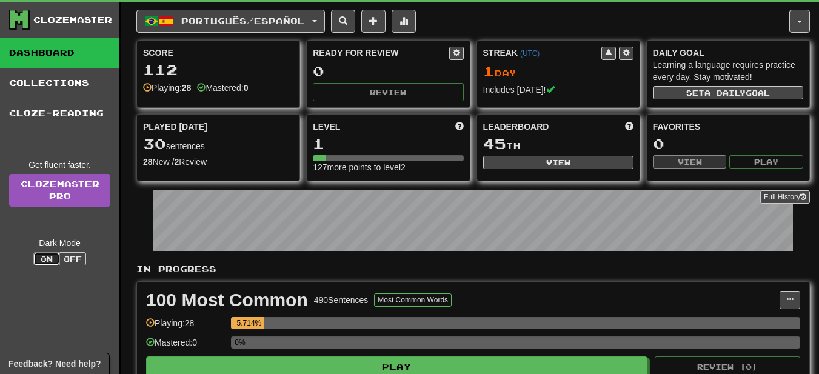
scroll to position [0, 0]
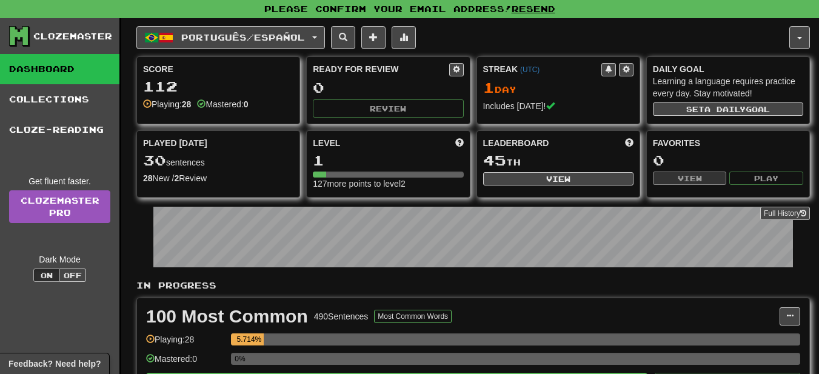
click at [766, 27] on div "Português / Español Português / English Streak: 0 Review: 0 Points [DATE]: 0 Po…" at bounding box center [462, 37] width 653 height 23
